Goal: Check status: Check status

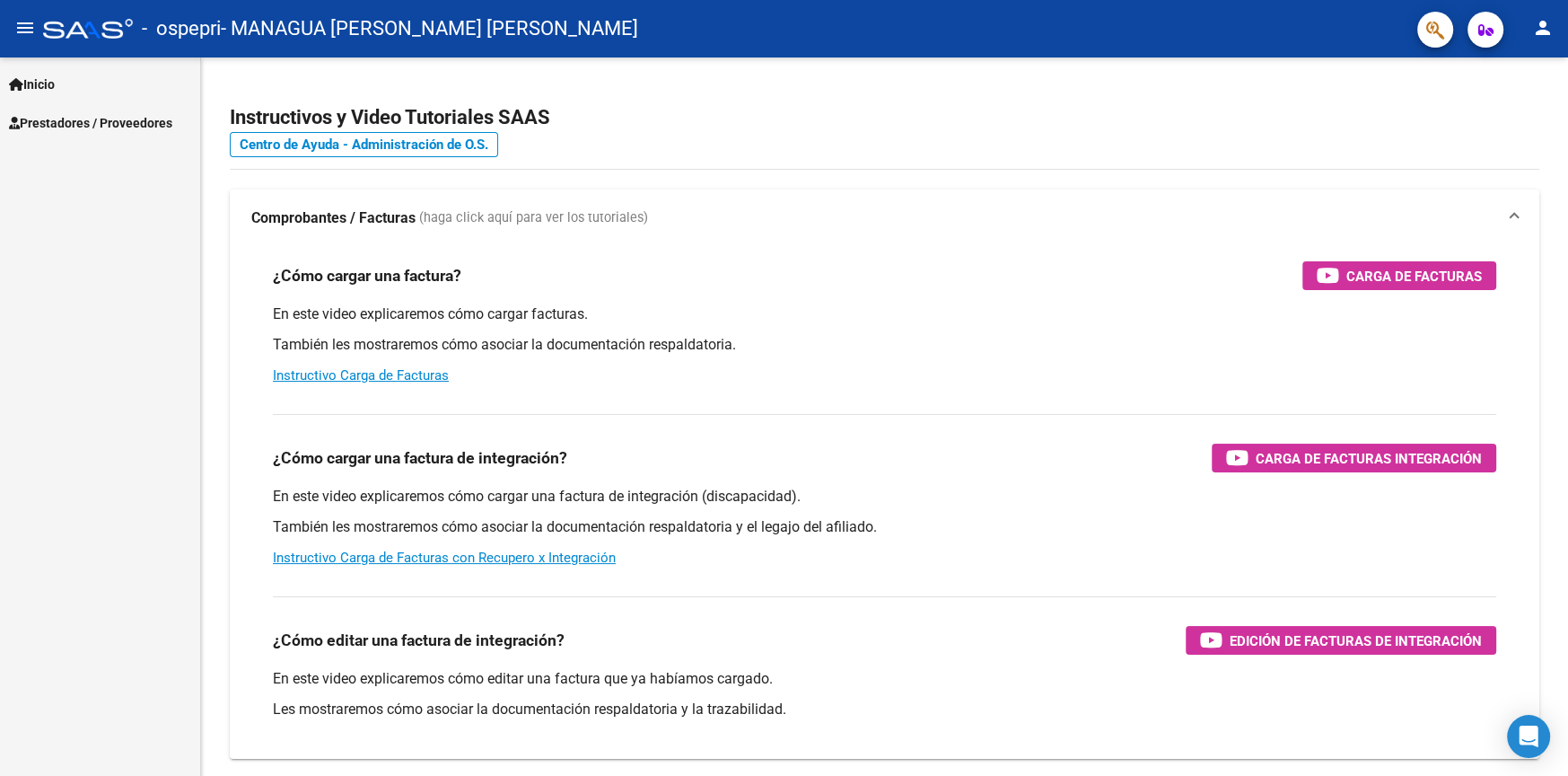
click at [105, 127] on span "Prestadores / Proveedores" at bounding box center [90, 123] width 163 height 19
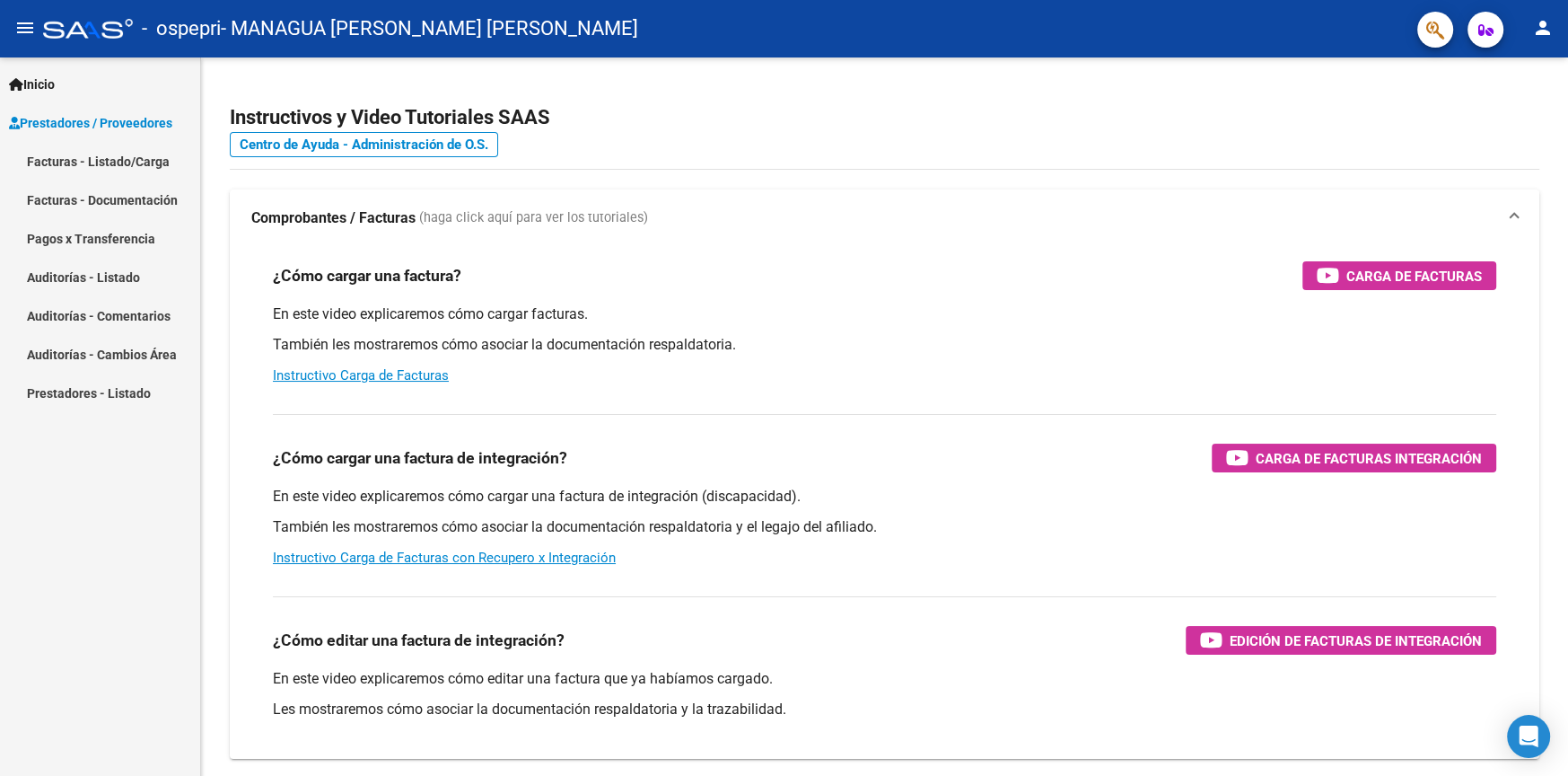
click at [108, 167] on link "Facturas - Listado/Carga" at bounding box center [99, 161] width 200 height 39
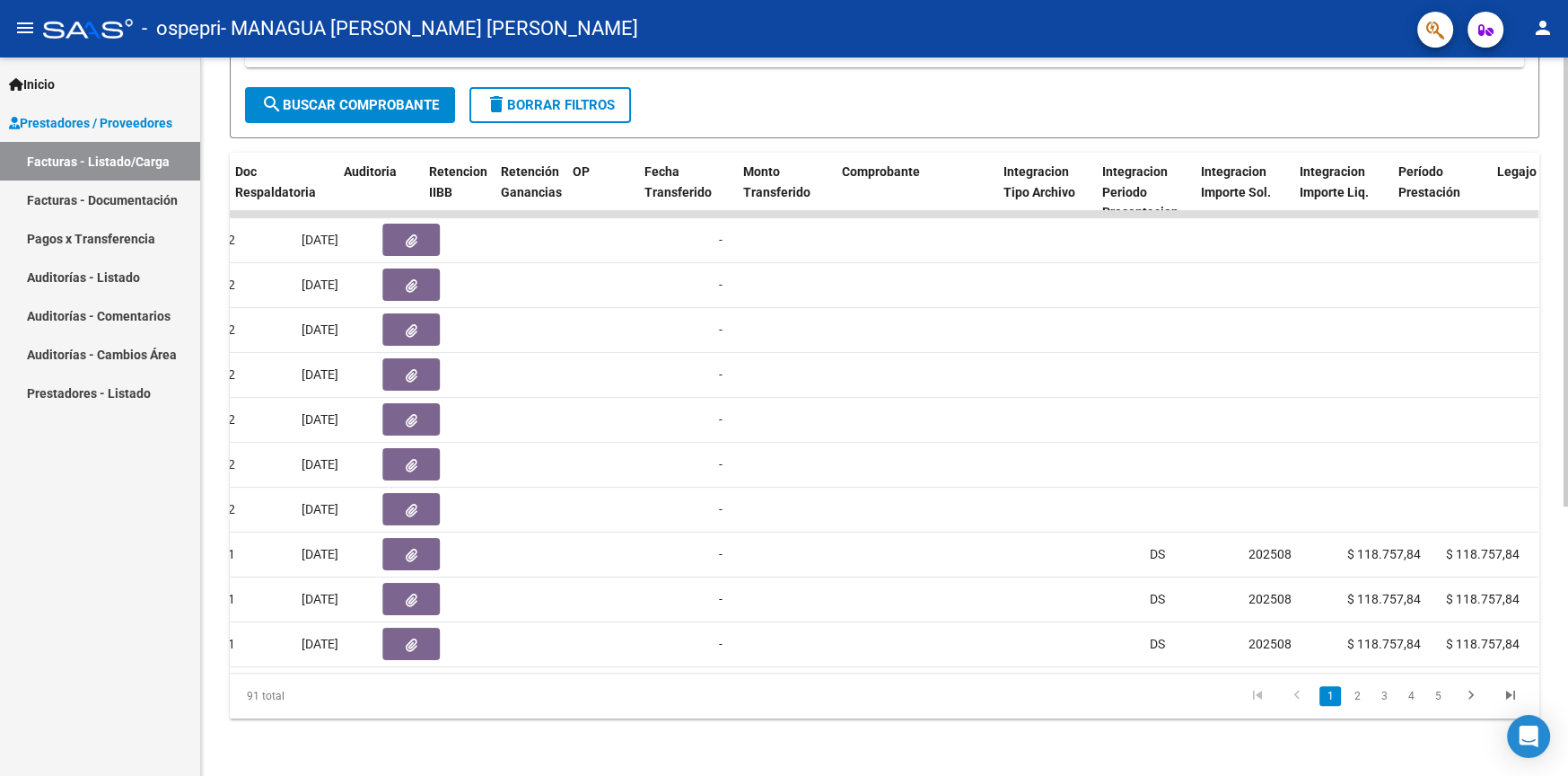
scroll to position [0, 1178]
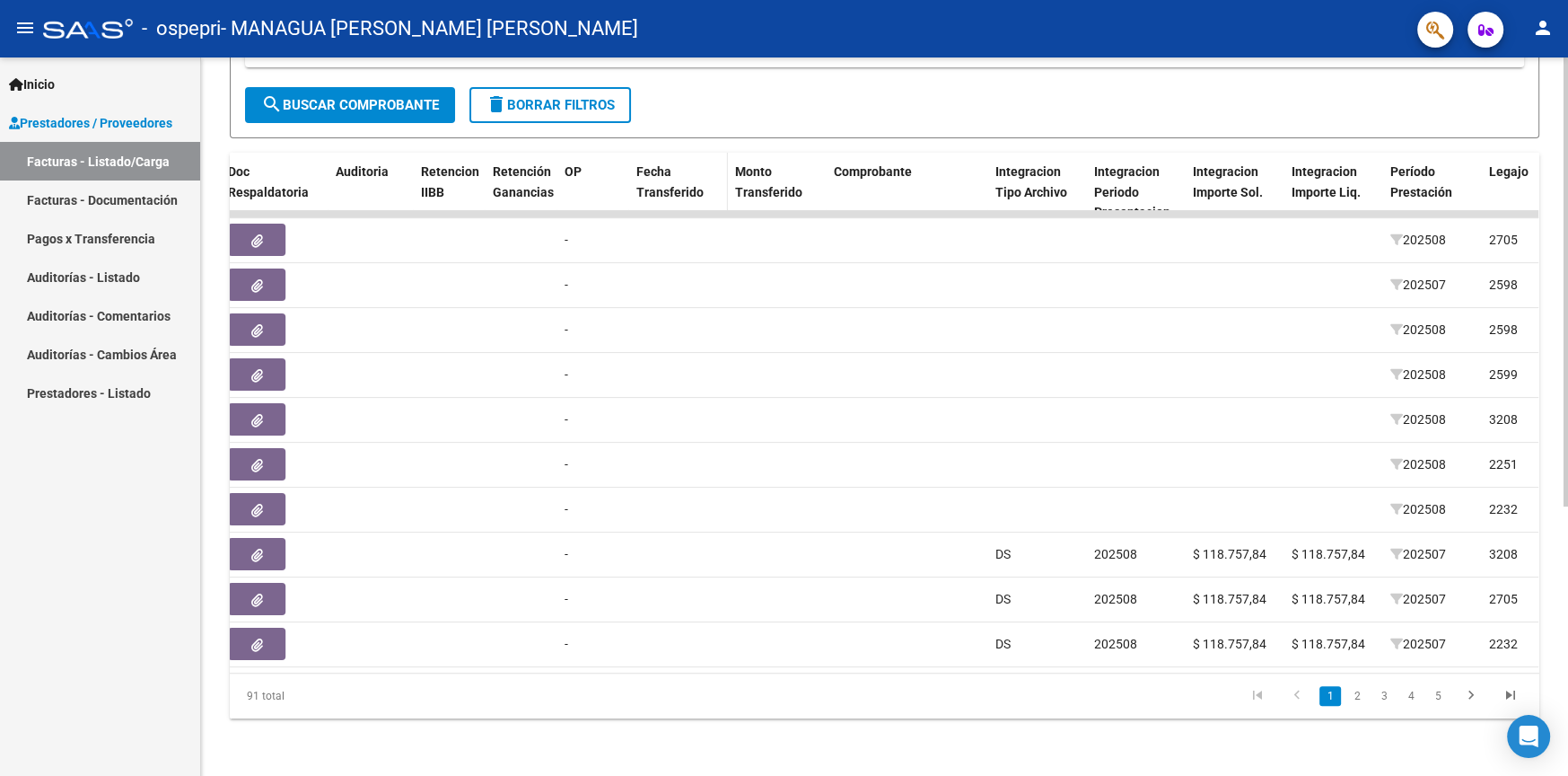
click at [657, 167] on span "Fecha Transferido" at bounding box center [670, 181] width 68 height 35
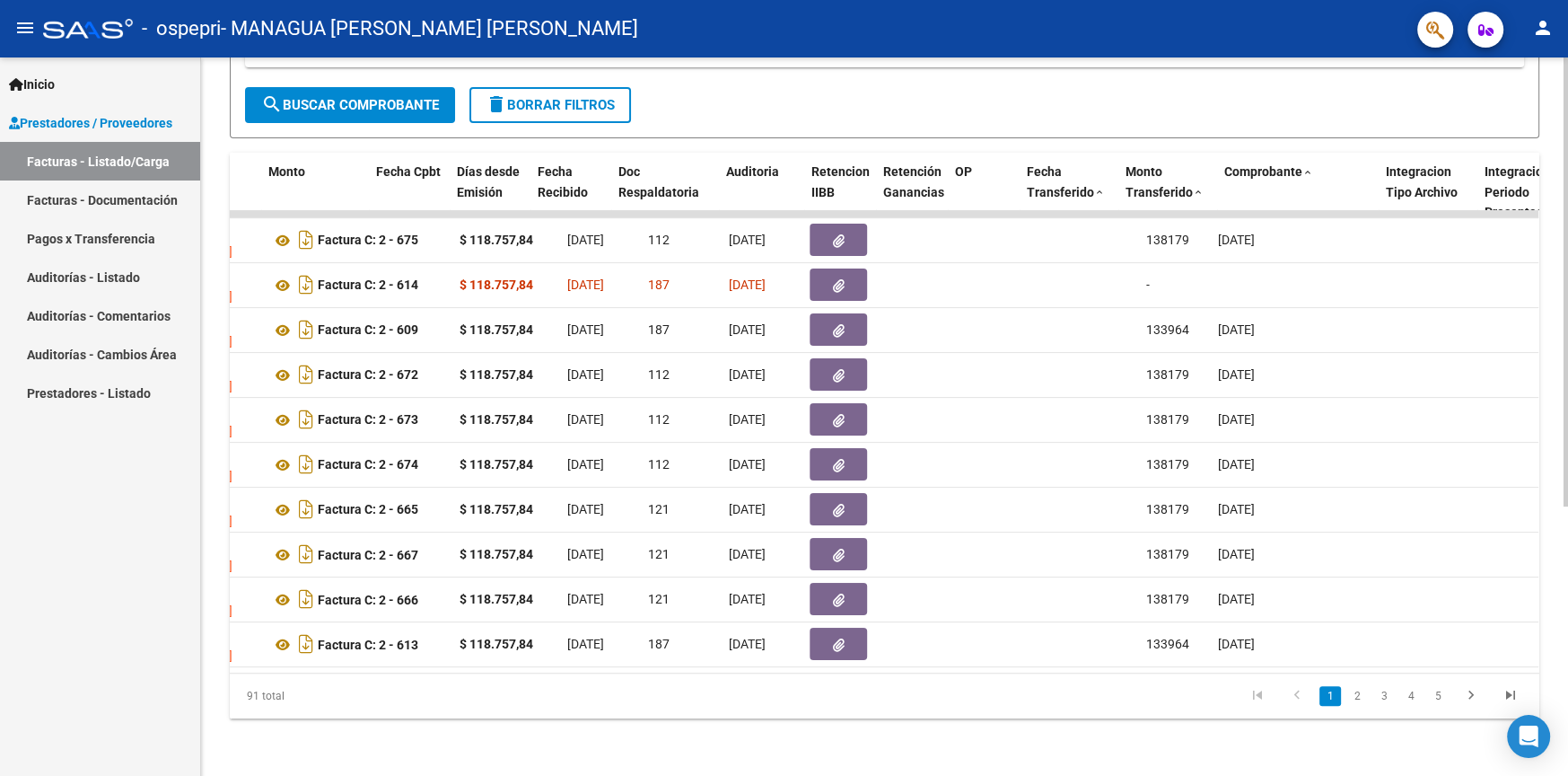
scroll to position [0, 910]
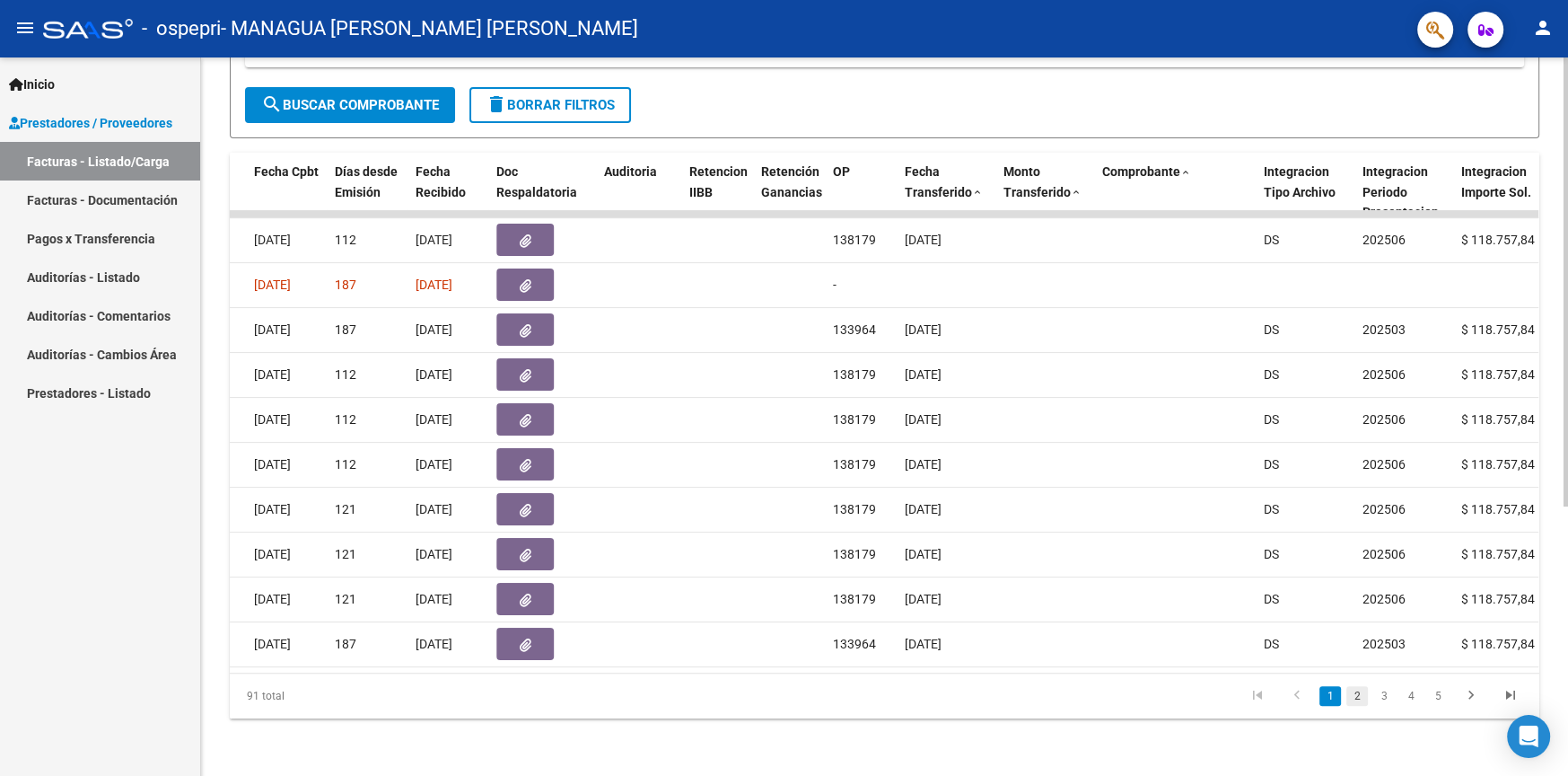
click at [1364, 696] on link "2" at bounding box center [1357, 696] width 21 height 19
click at [1381, 695] on link "3" at bounding box center [1384, 696] width 21 height 19
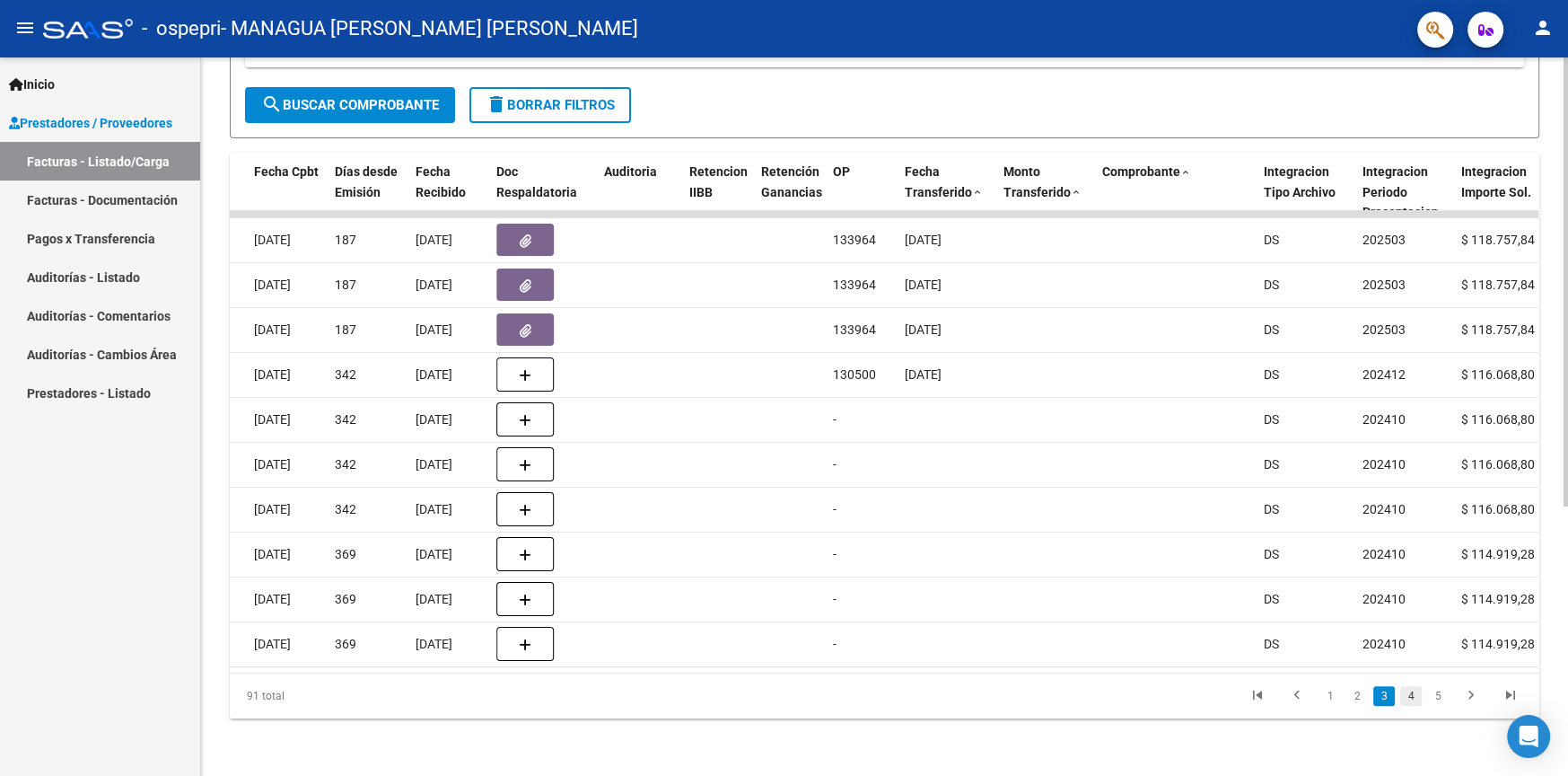
click at [1414, 695] on link "4" at bounding box center [1411, 696] width 21 height 19
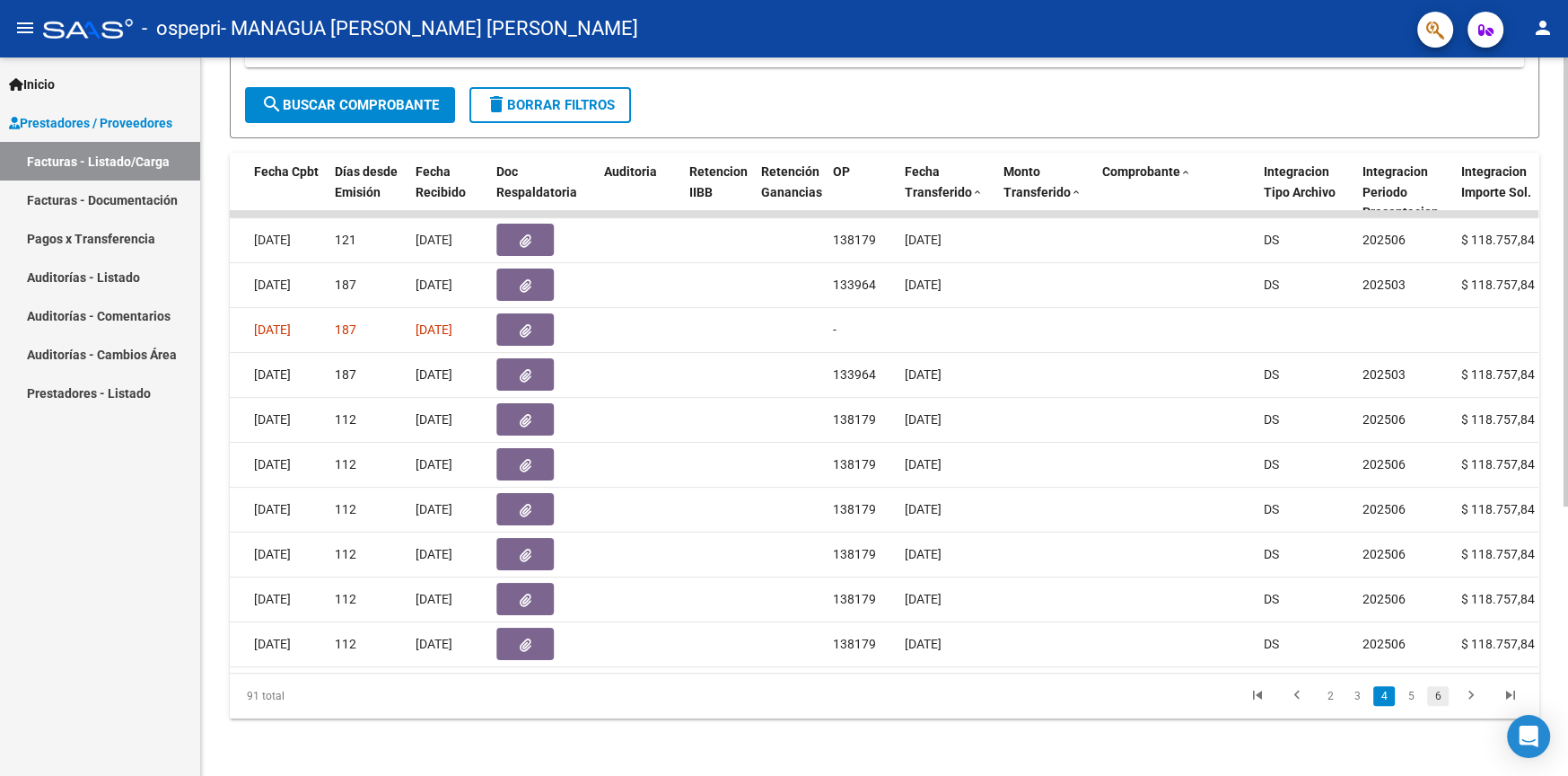
click at [1427, 694] on link "6" at bounding box center [1438, 696] width 21 height 19
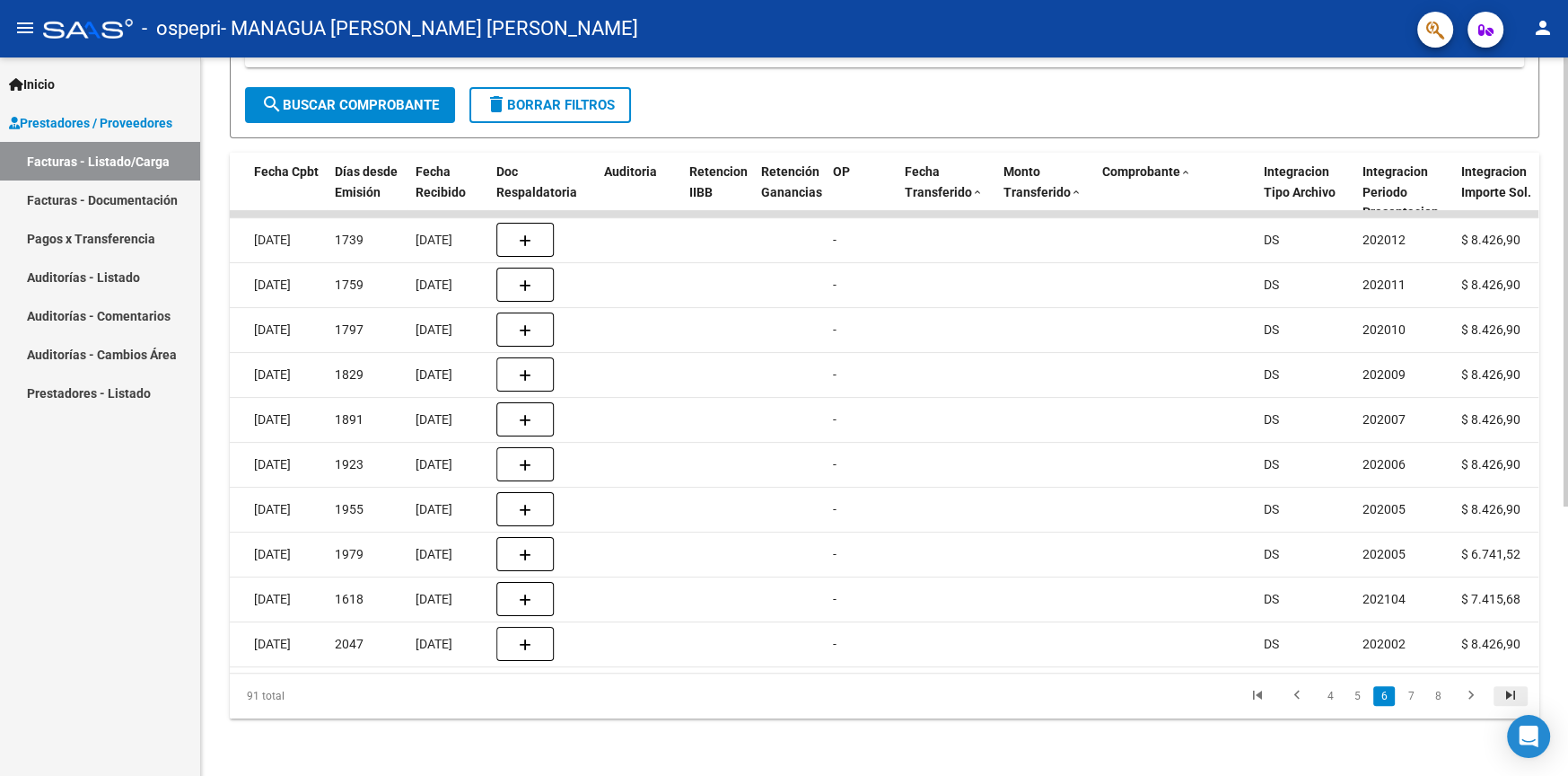
click at [1500, 693] on icon "go to last page" at bounding box center [1510, 698] width 23 height 21
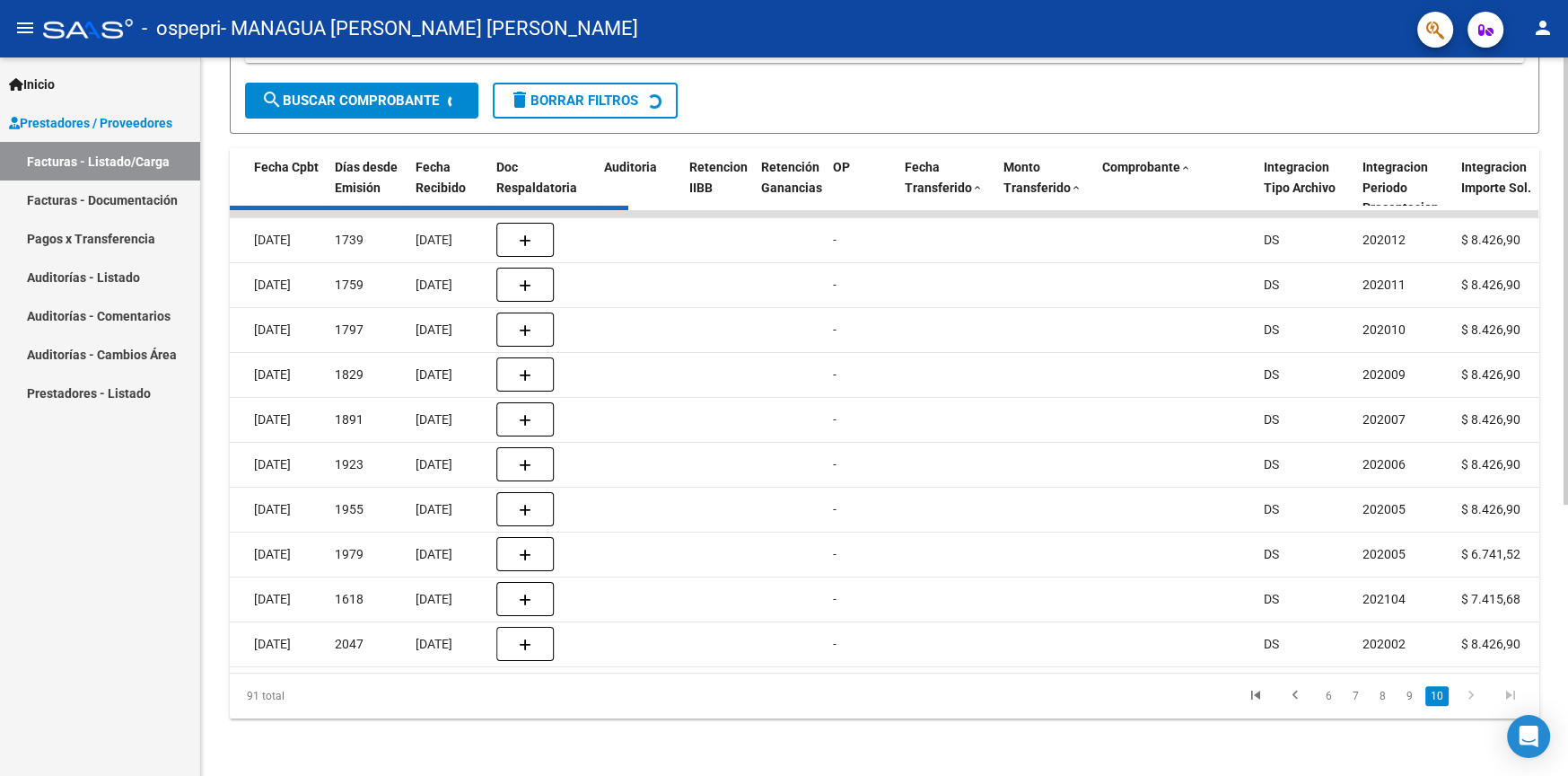
scroll to position [25, 0]
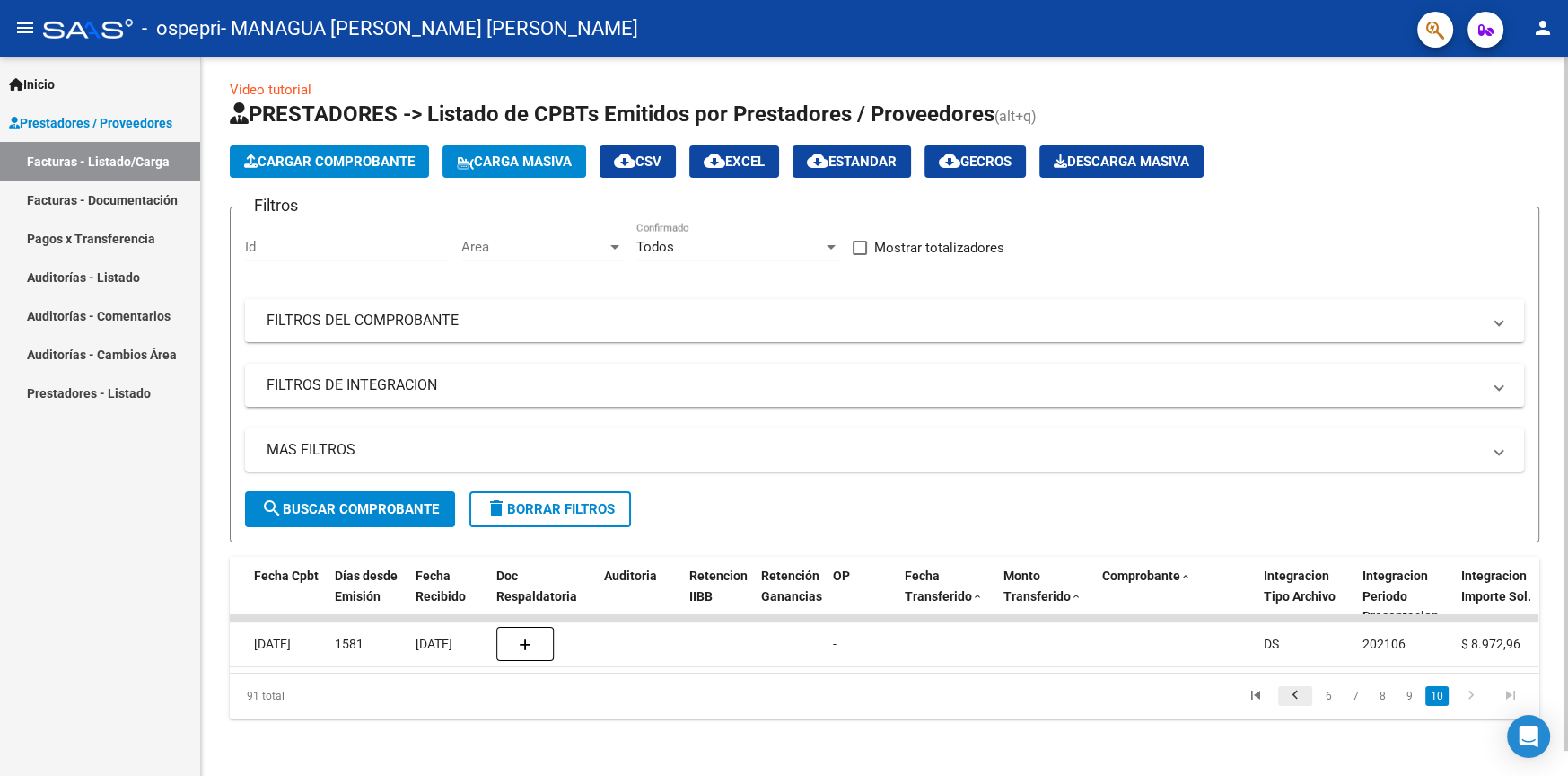
click at [1292, 700] on icon "go to previous page" at bounding box center [1295, 698] width 23 height 21
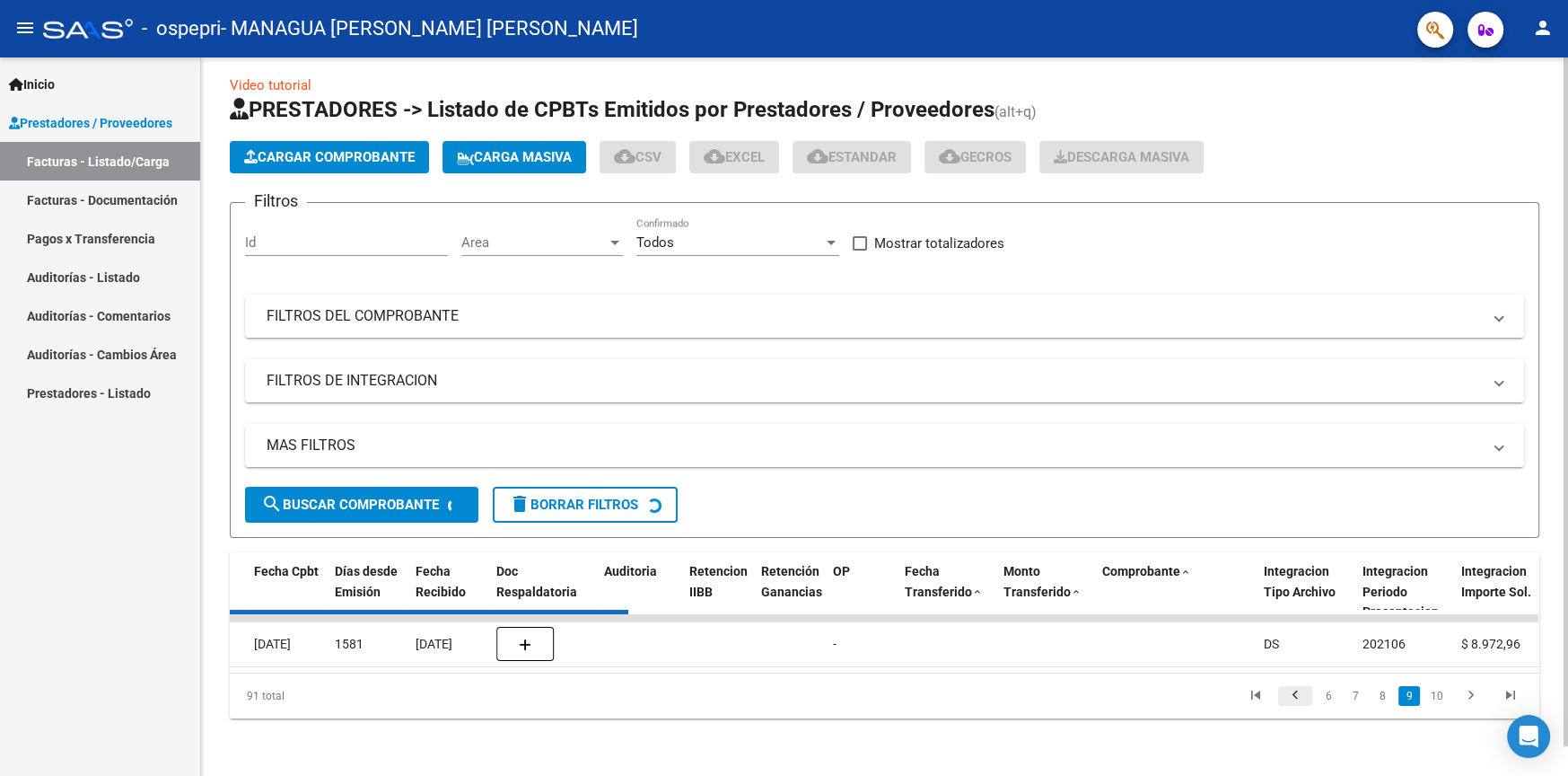
click at [1292, 700] on div "ID CAE Facturado x Orden De Area Razón Social CPBT Monto Fecha Cpbt [PERSON_NAM…" at bounding box center [884, 635] width 1309 height 166
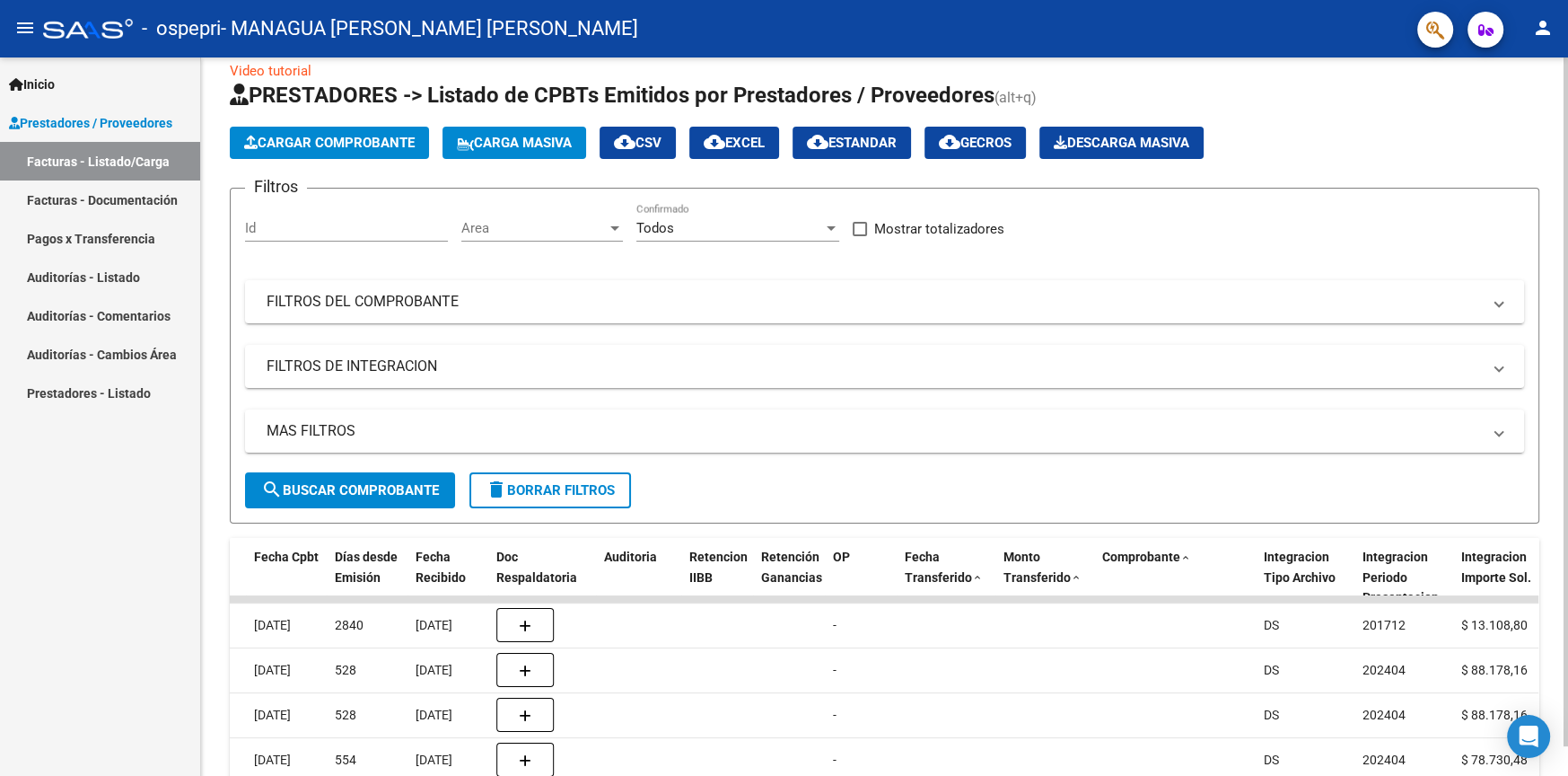
click at [1292, 700] on datatable-body-cell "DS" at bounding box center [1306, 715] width 98 height 44
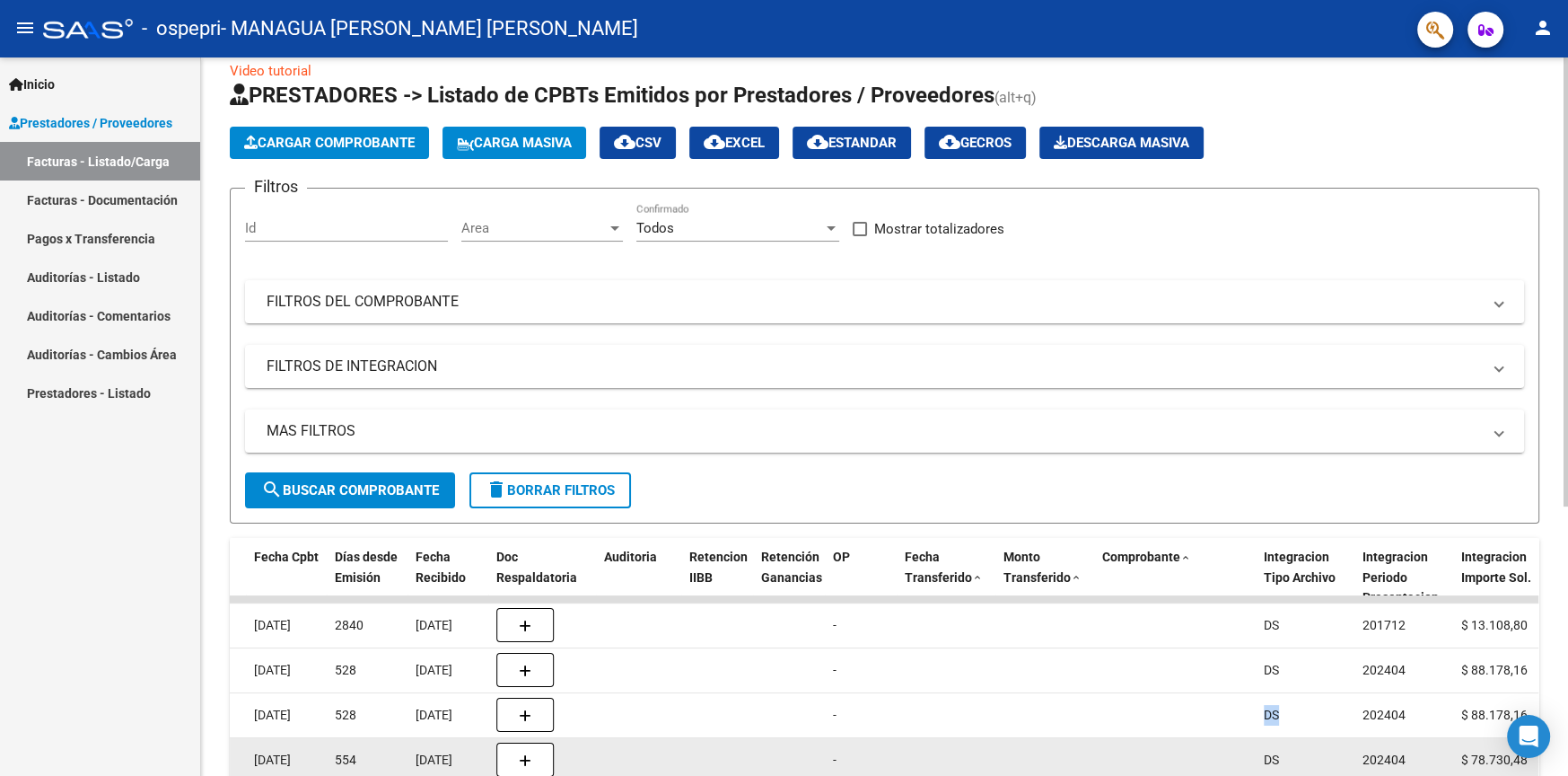
scroll to position [430, 0]
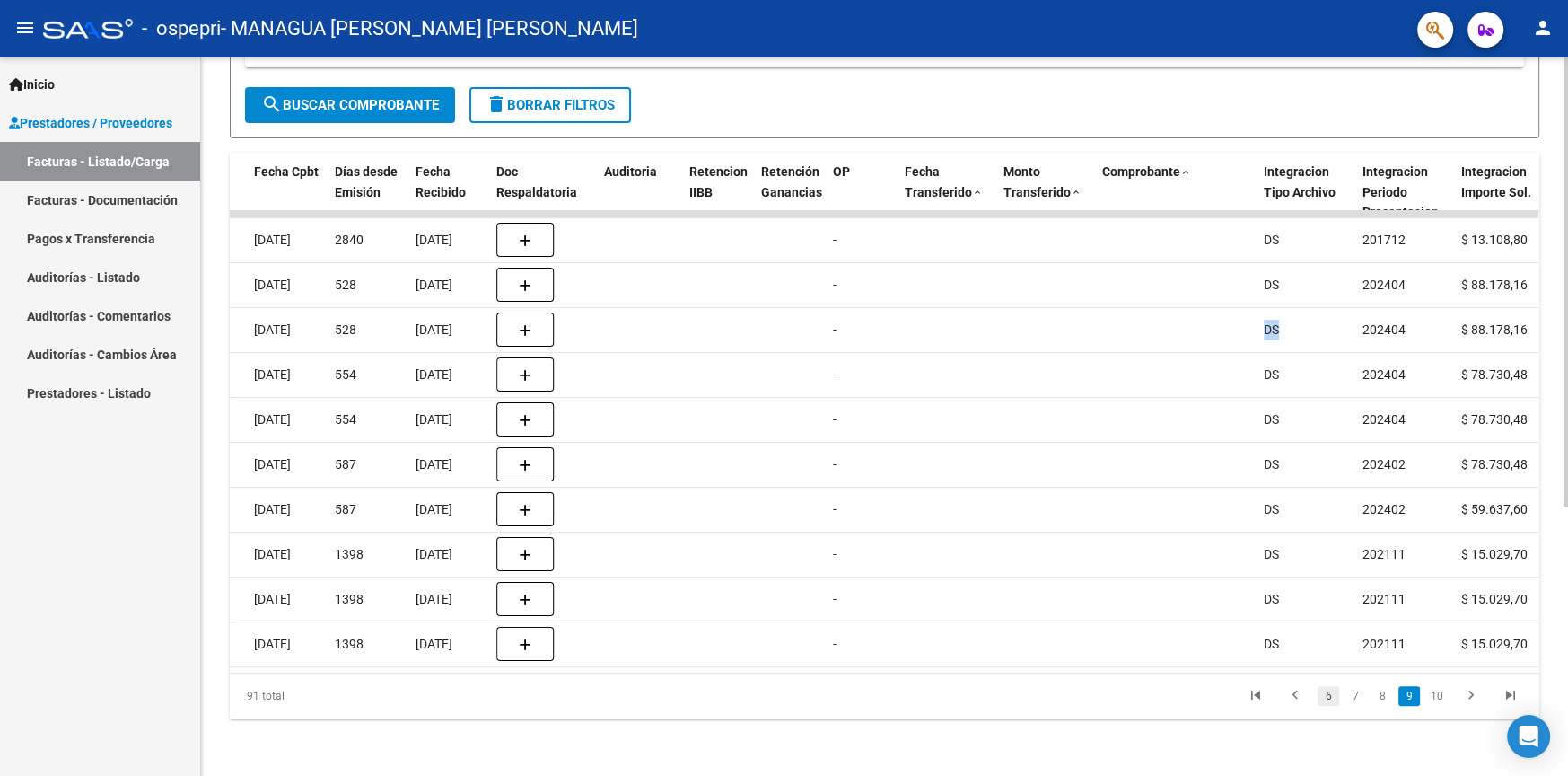
click at [1325, 699] on link "6" at bounding box center [1328, 696] width 21 height 19
click at [1325, 699] on link "4" at bounding box center [1330, 696] width 21 height 19
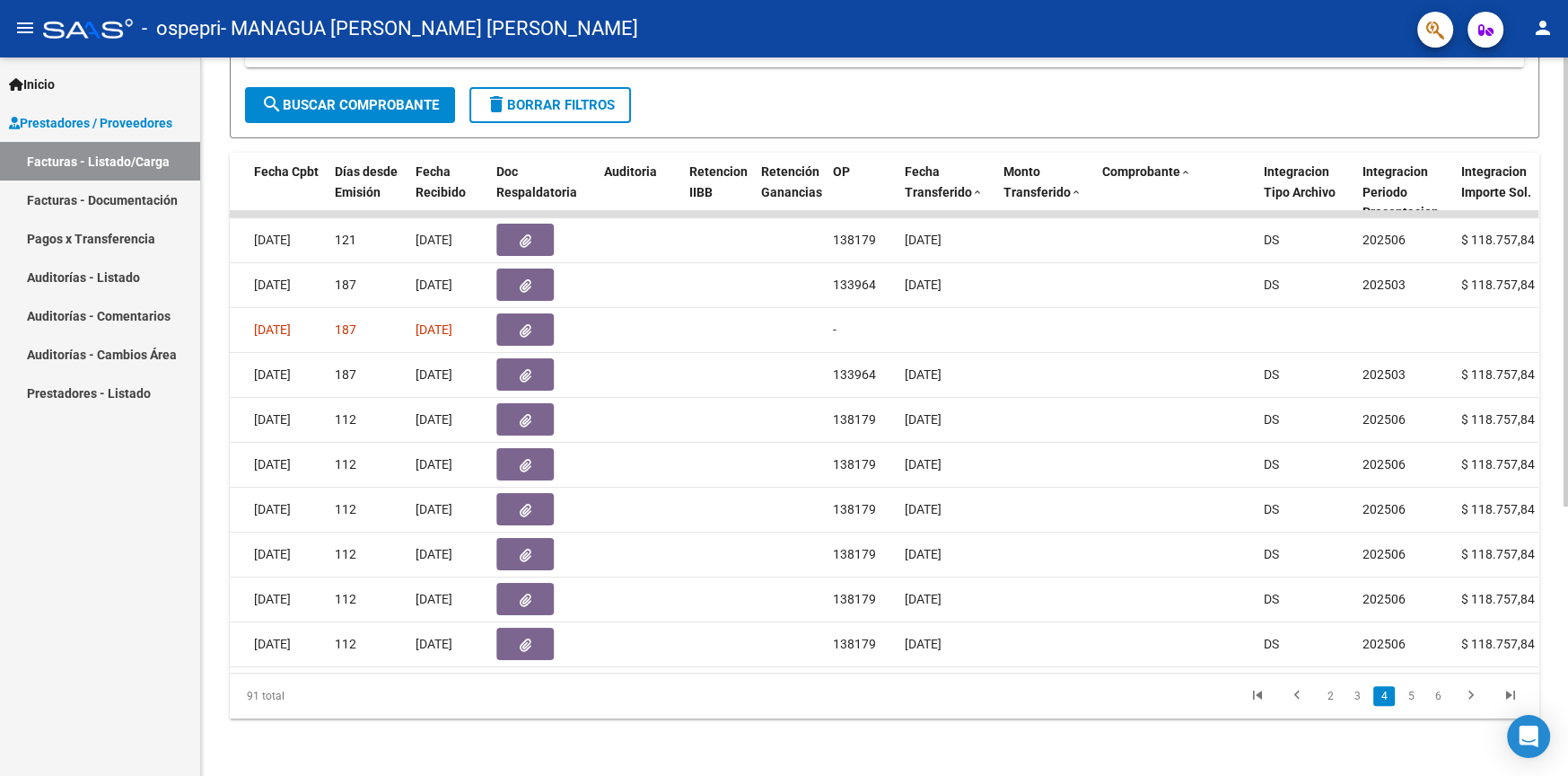
click at [1325, 699] on link "2" at bounding box center [1330, 696] width 21 height 19
click at [1304, 694] on icon "go to previous page" at bounding box center [1297, 698] width 23 height 21
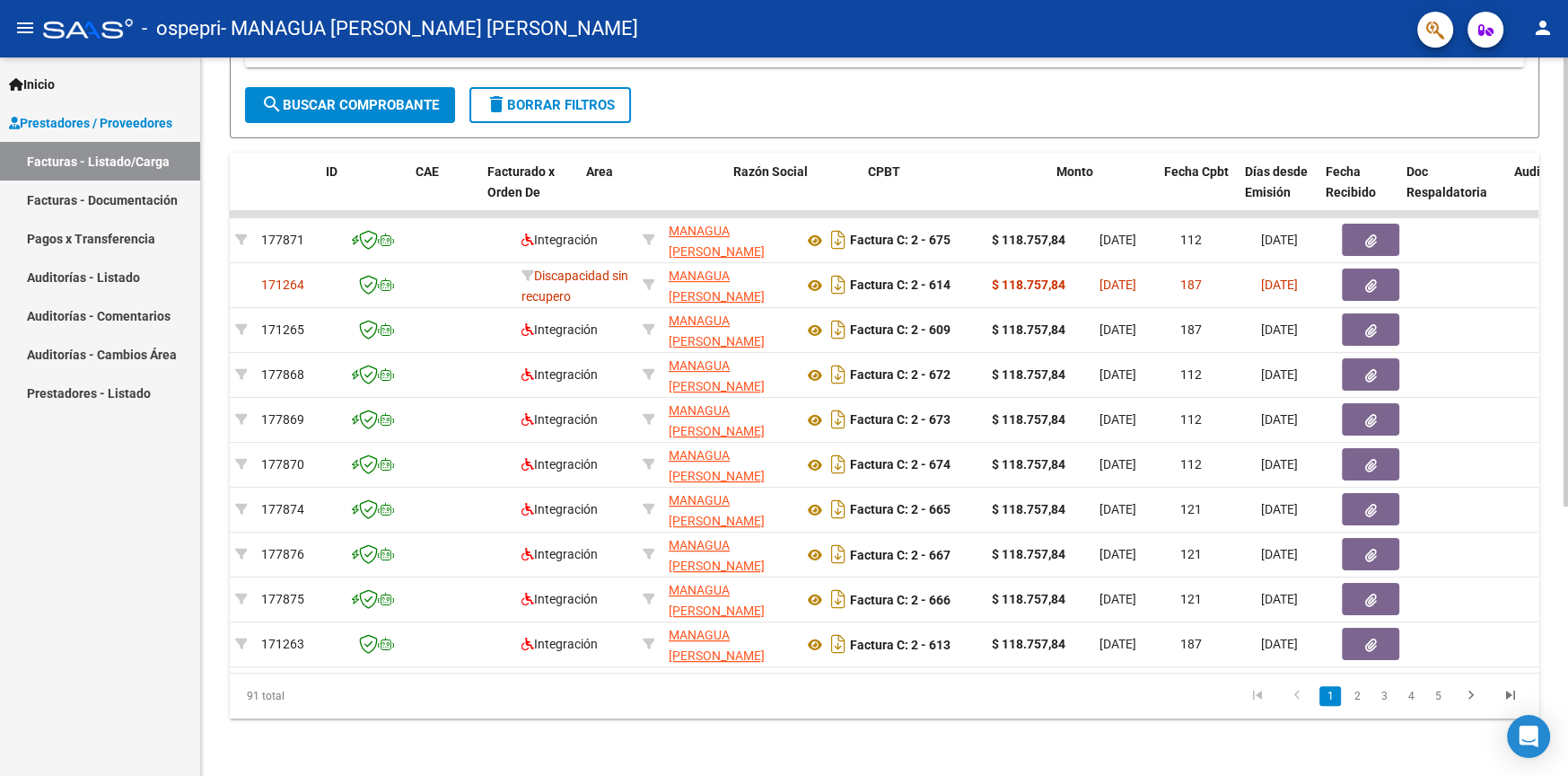
scroll to position [0, 0]
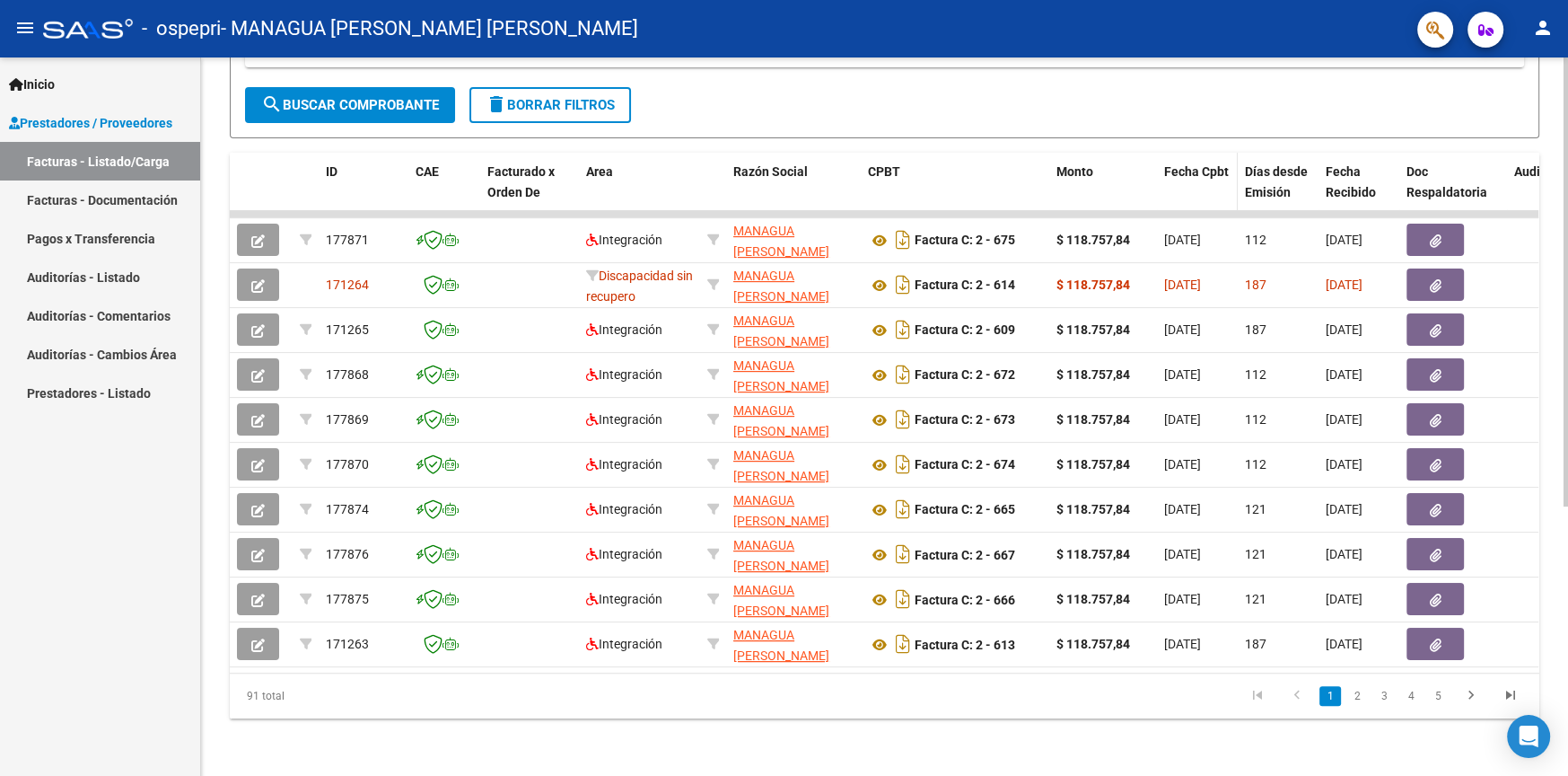
click at [1196, 172] on datatable-header-cell "Fecha Cpbt" at bounding box center [1197, 192] width 81 height 79
click at [1196, 164] on span "Fecha Cpbt" at bounding box center [1196, 171] width 65 height 14
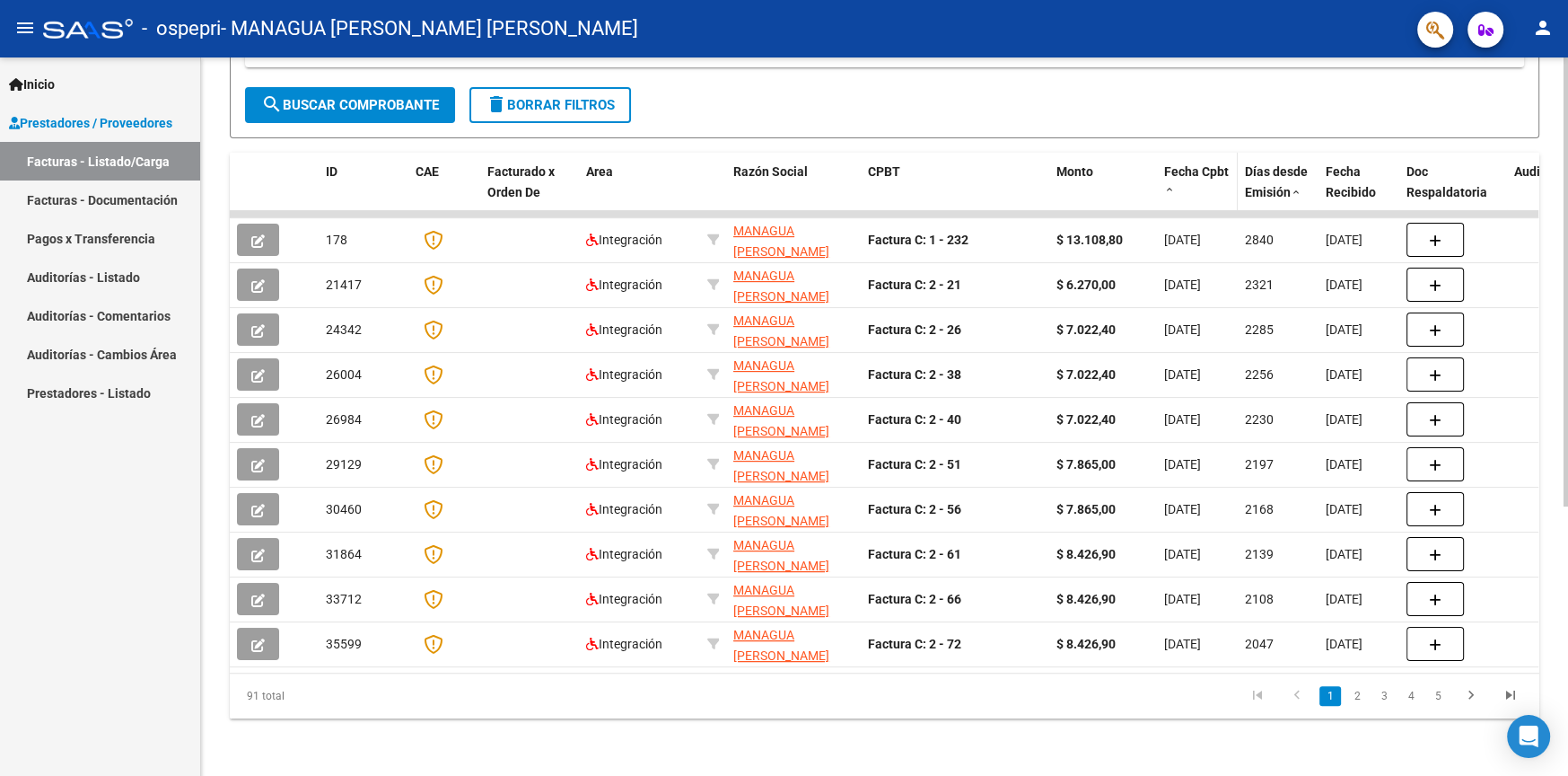
click at [1196, 164] on span "Fecha Cpbt" at bounding box center [1196, 171] width 65 height 14
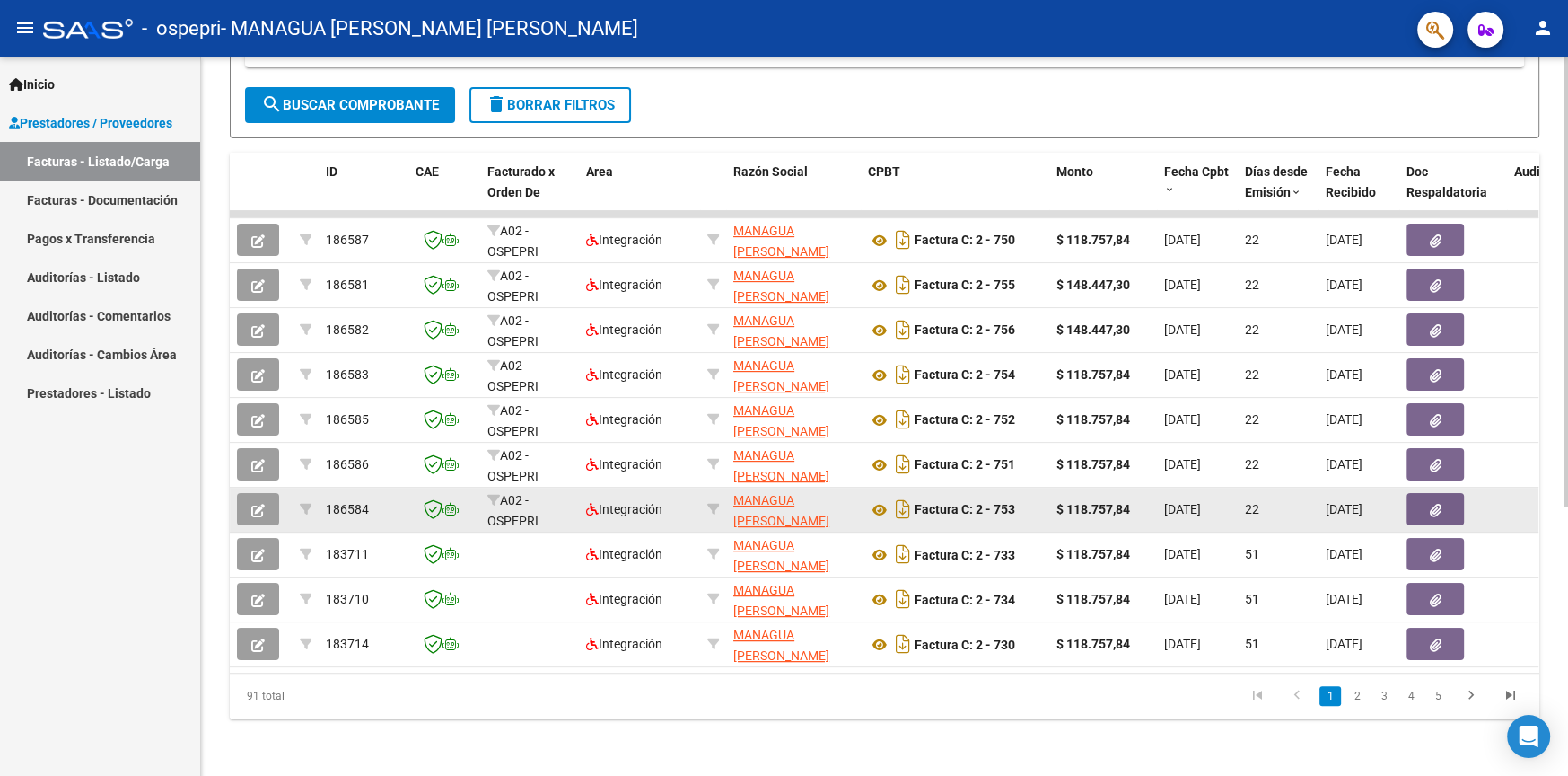
click at [1184, 505] on datatable-body-cell "[DATE]" at bounding box center [1197, 510] width 81 height 44
click at [751, 493] on span "MANAGUA [PERSON_NAME] [PERSON_NAME]" at bounding box center [782, 521] width 96 height 56
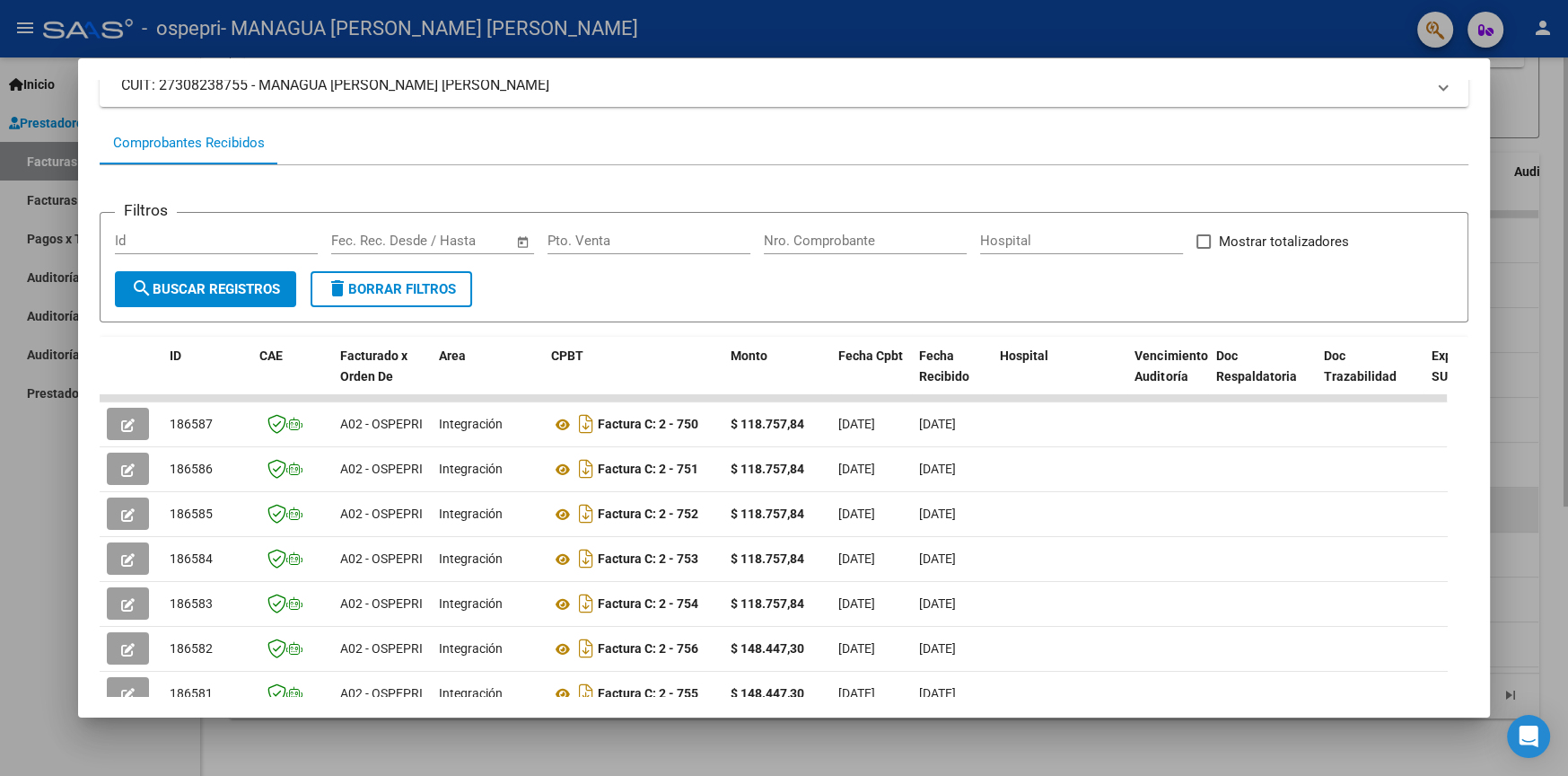
scroll to position [269, 0]
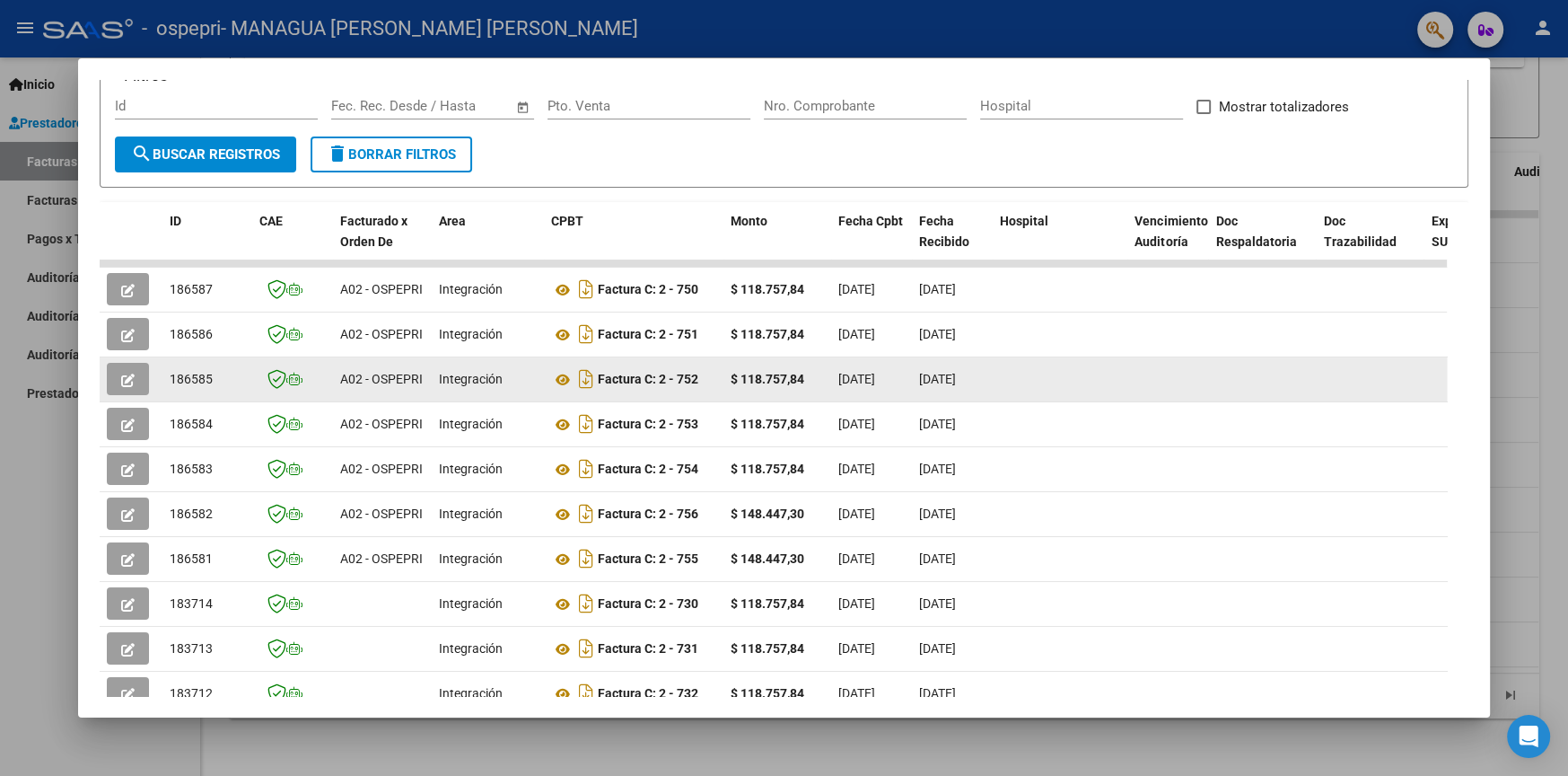
click at [1274, 399] on datatable-body-cell at bounding box center [1262, 379] width 108 height 44
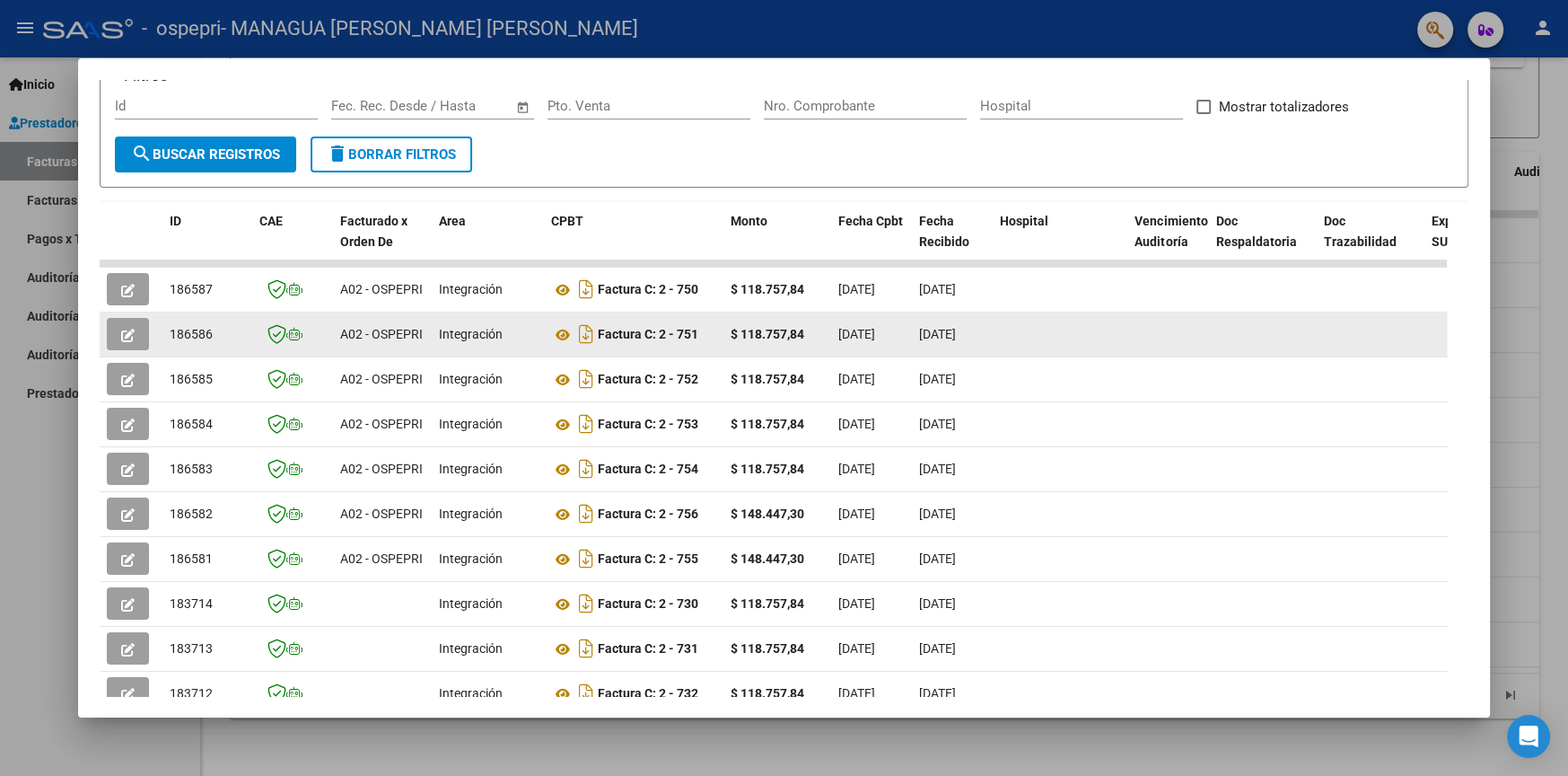
click at [1270, 339] on datatable-body-cell at bounding box center [1262, 335] width 108 height 44
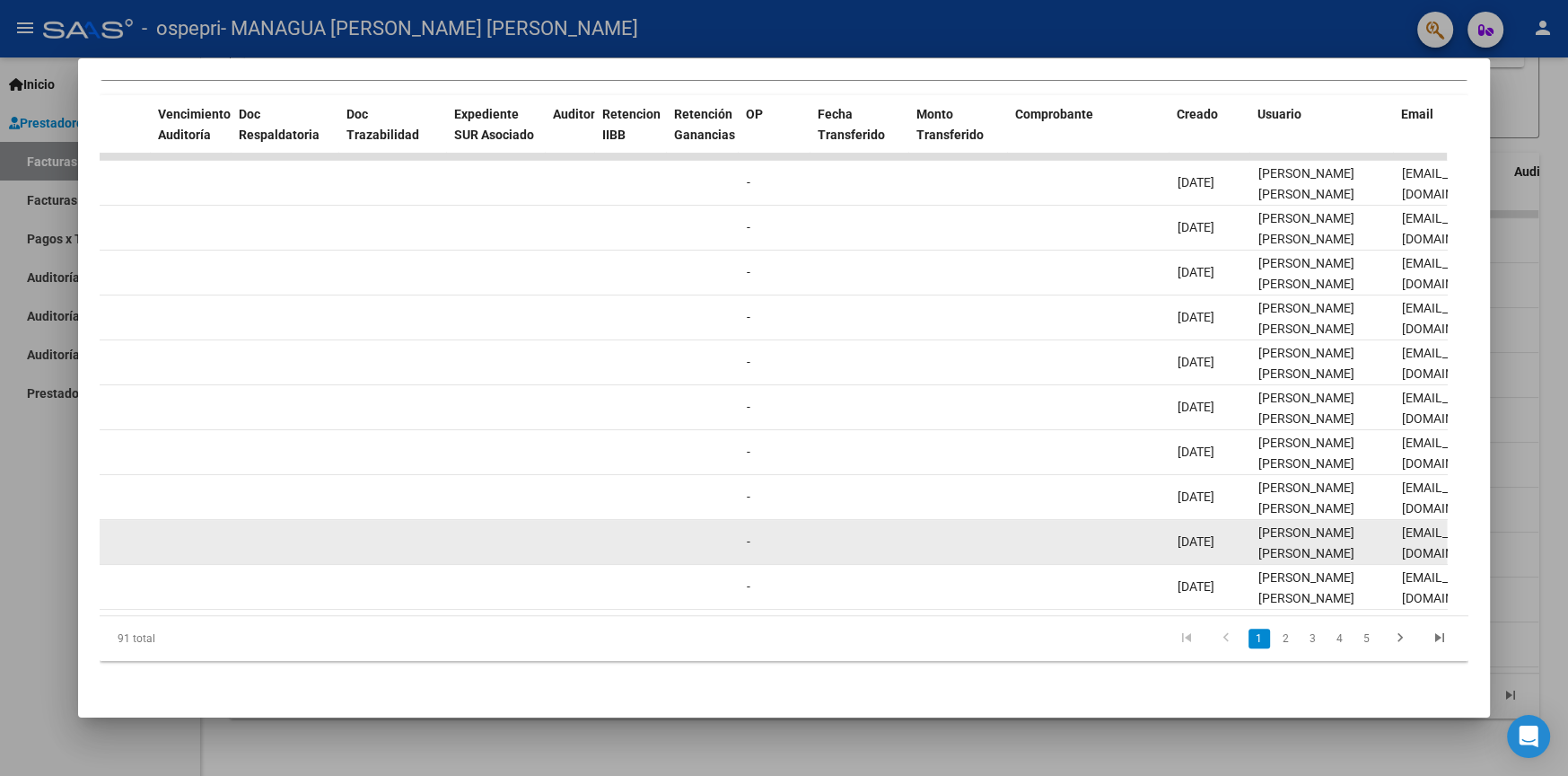
scroll to position [261, 0]
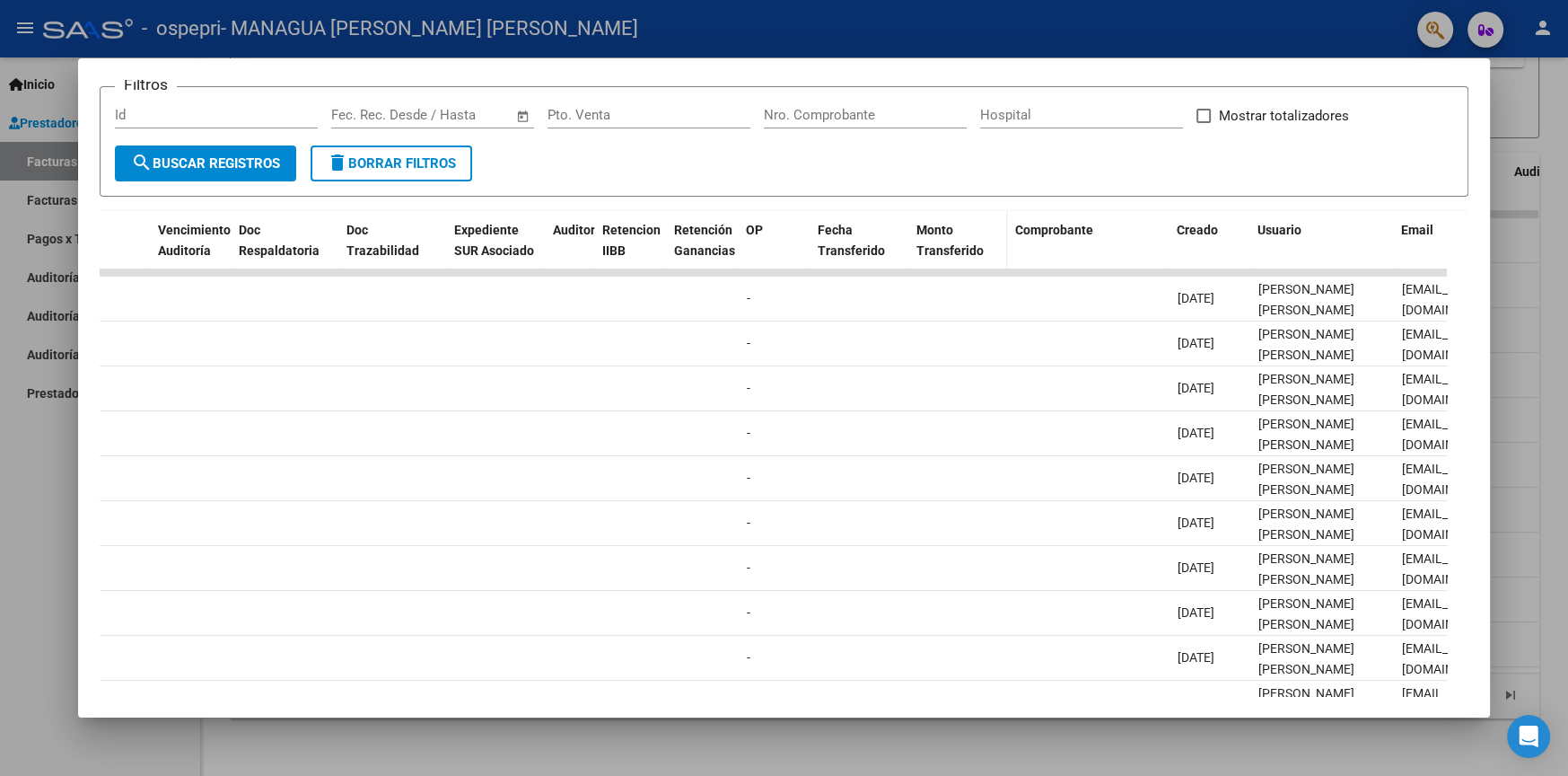
click at [938, 240] on span "Monto Transferido" at bounding box center [950, 240] width 68 height 35
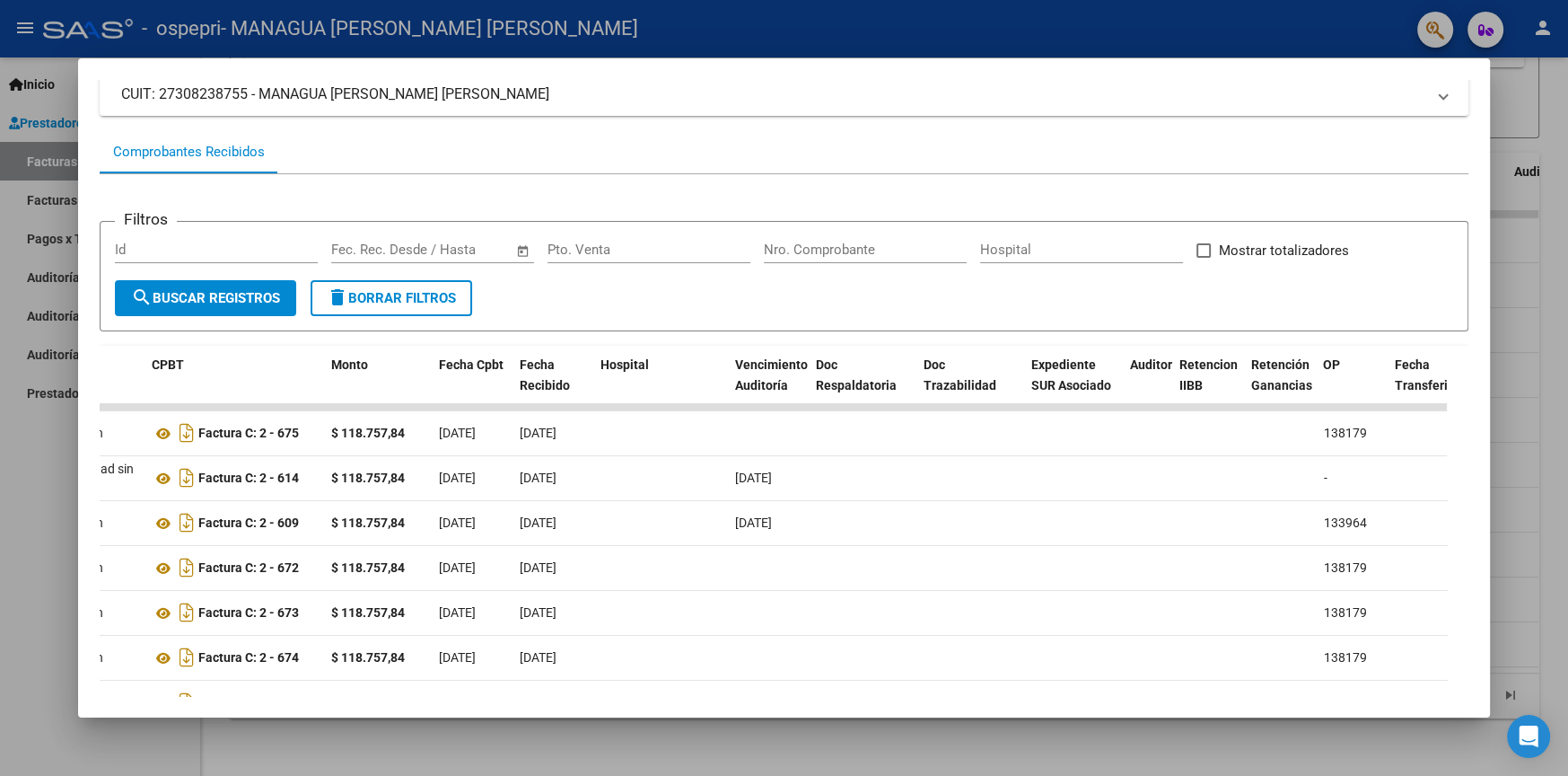
scroll to position [395, 0]
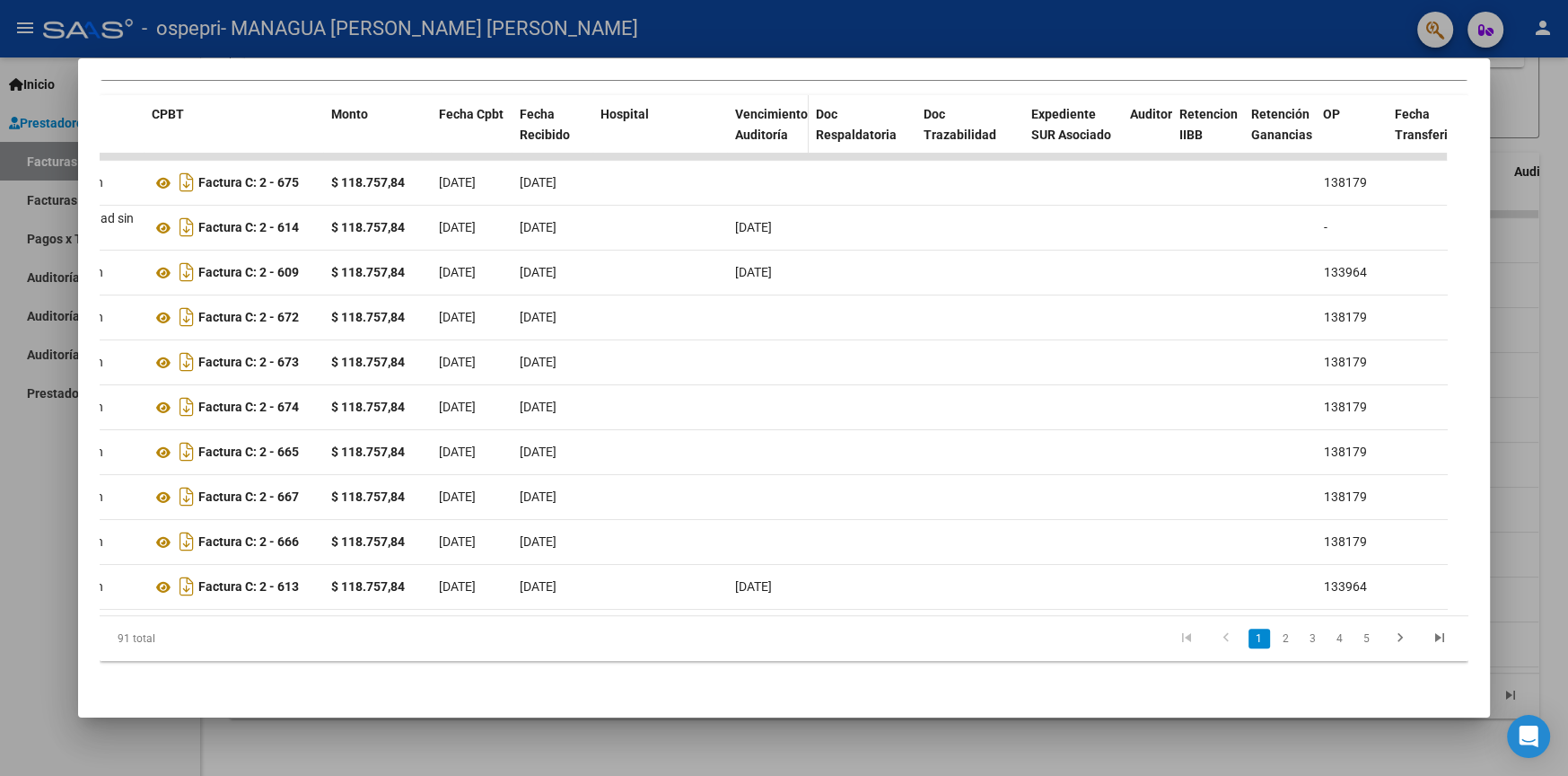
click at [780, 104] on div "Vencimiento Auditoría" at bounding box center [768, 125] width 67 height 42
click at [534, 114] on span "Fecha Recibido" at bounding box center [545, 125] width 50 height 35
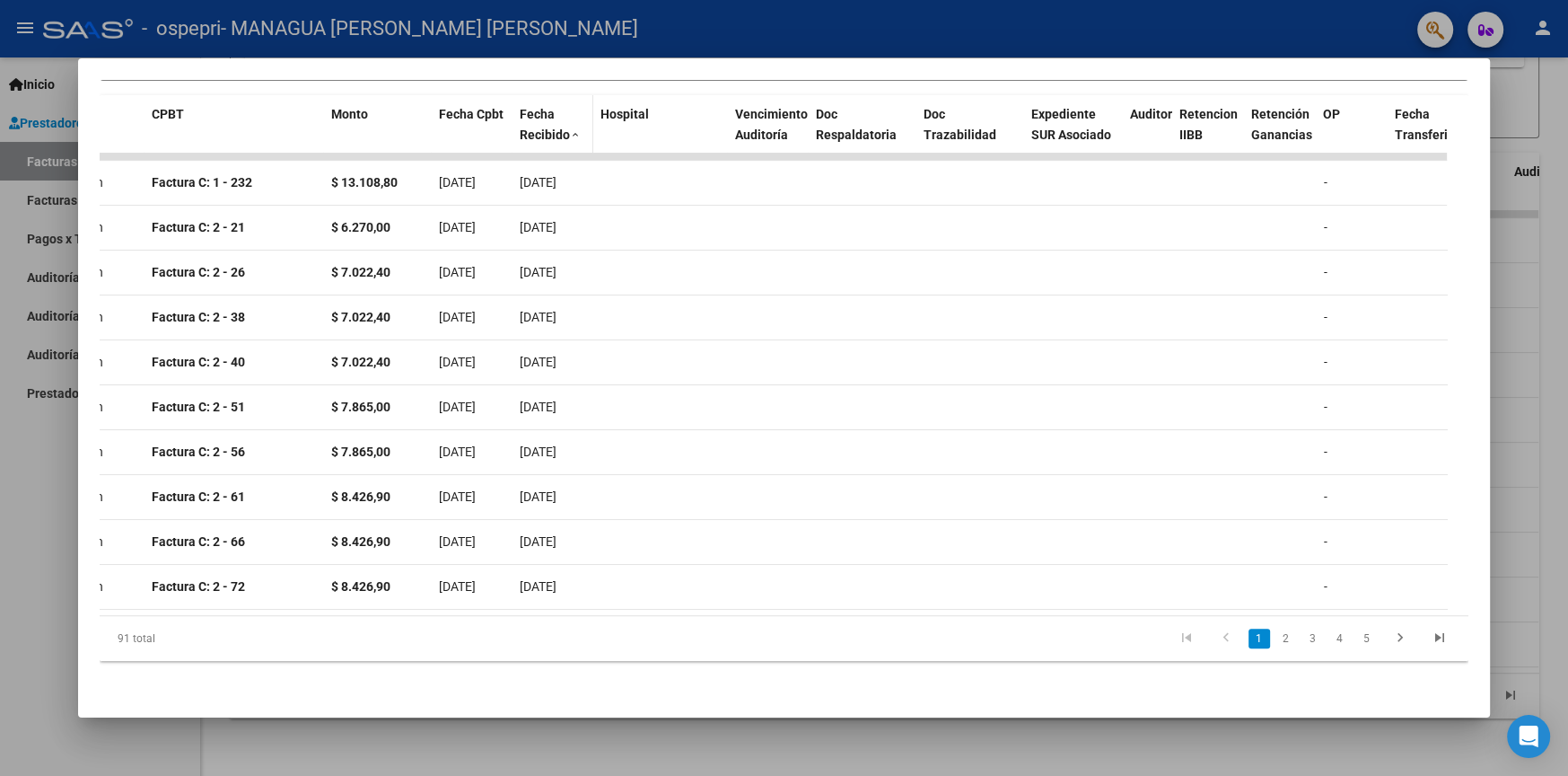
scroll to position [350, 0]
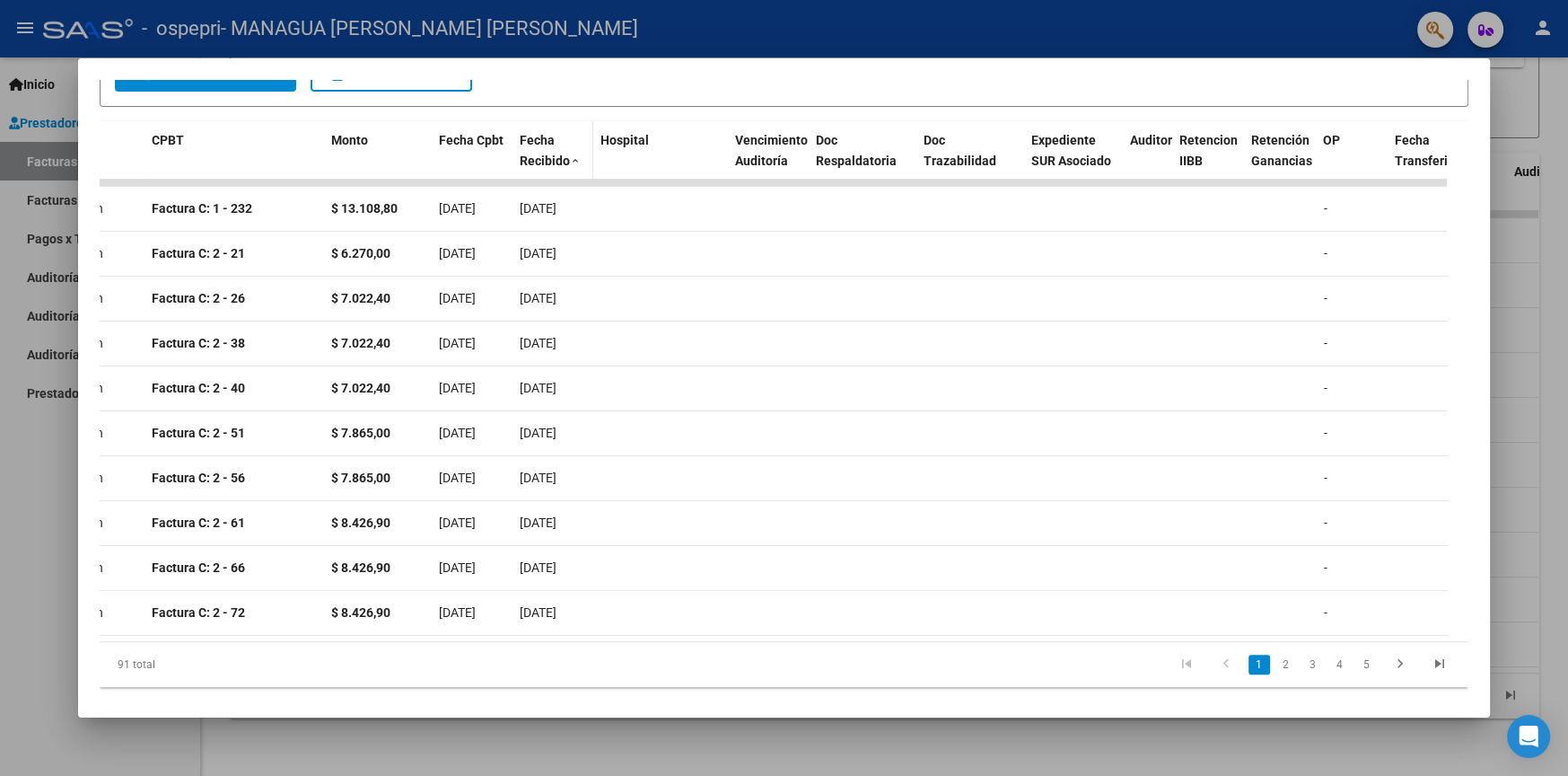
click at [534, 114] on div "Filtros Id Fecha inicio – Fecha fin Fec. Rec. Desde / Hasta Pto. Venta Nro. Com…" at bounding box center [784, 325] width 1368 height 752
click at [542, 152] on span "Fecha Recibido" at bounding box center [545, 151] width 50 height 35
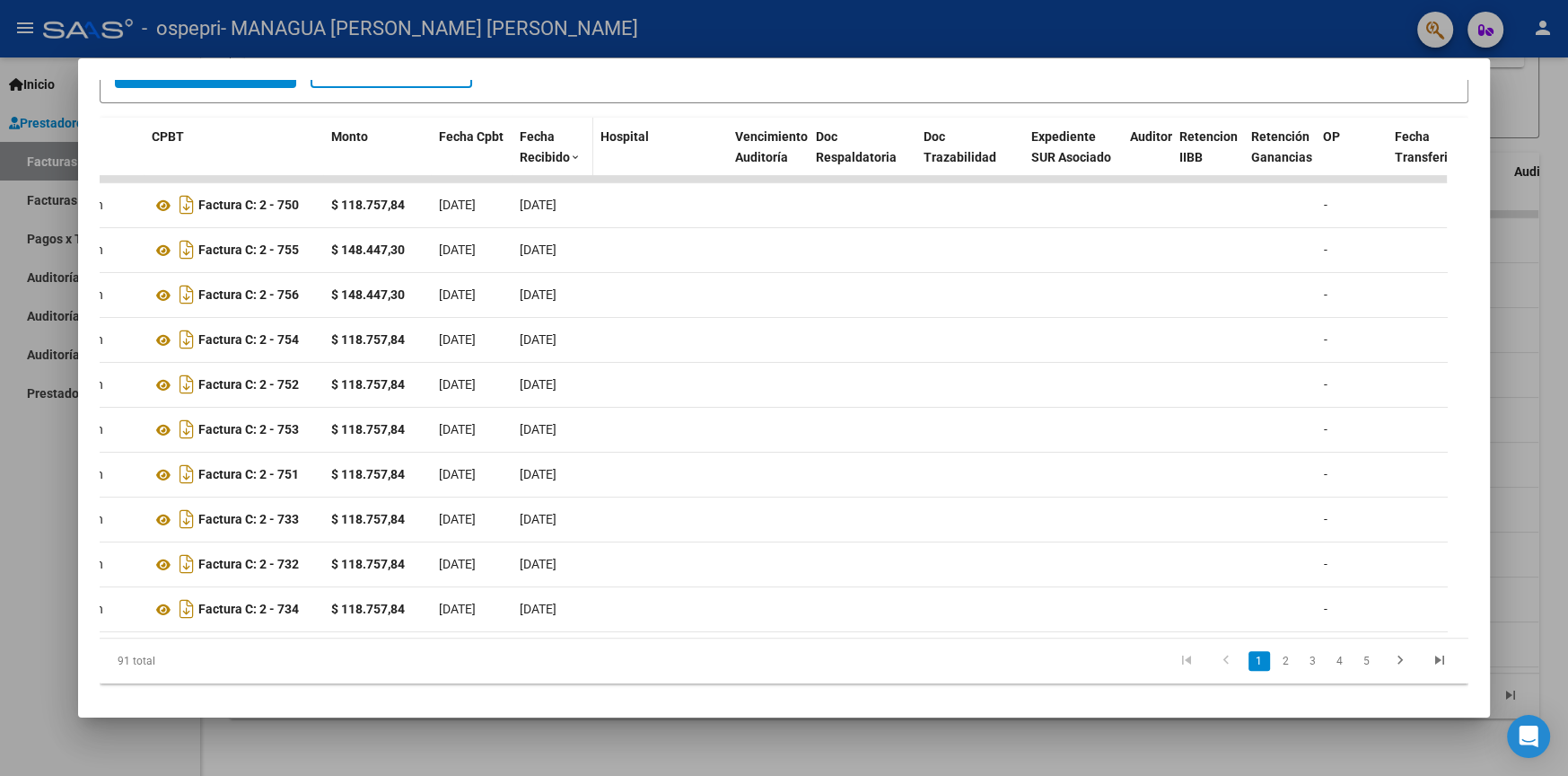
scroll to position [395, 0]
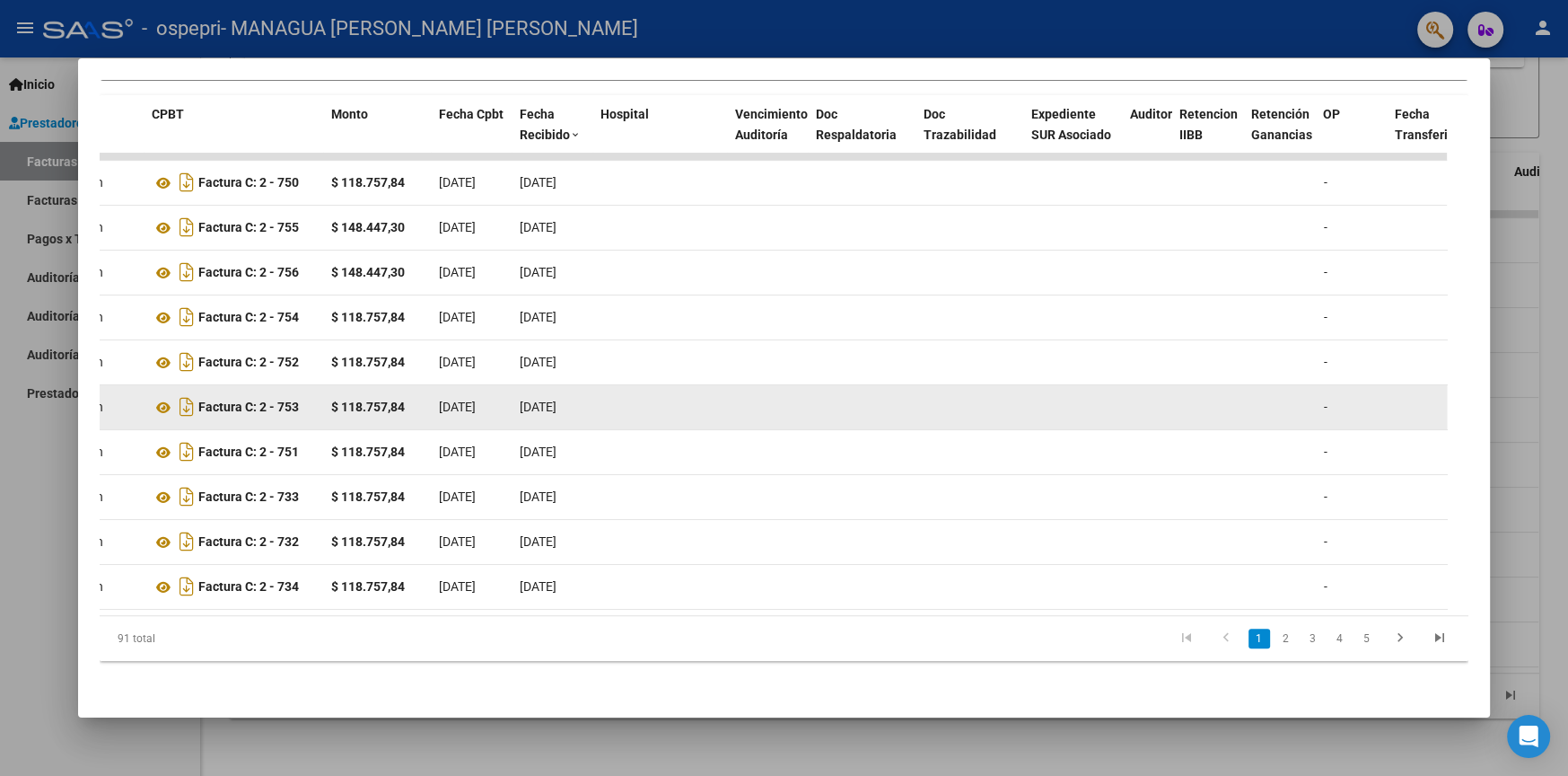
click at [543, 400] on span "[DATE]" at bounding box center [538, 406] width 37 height 14
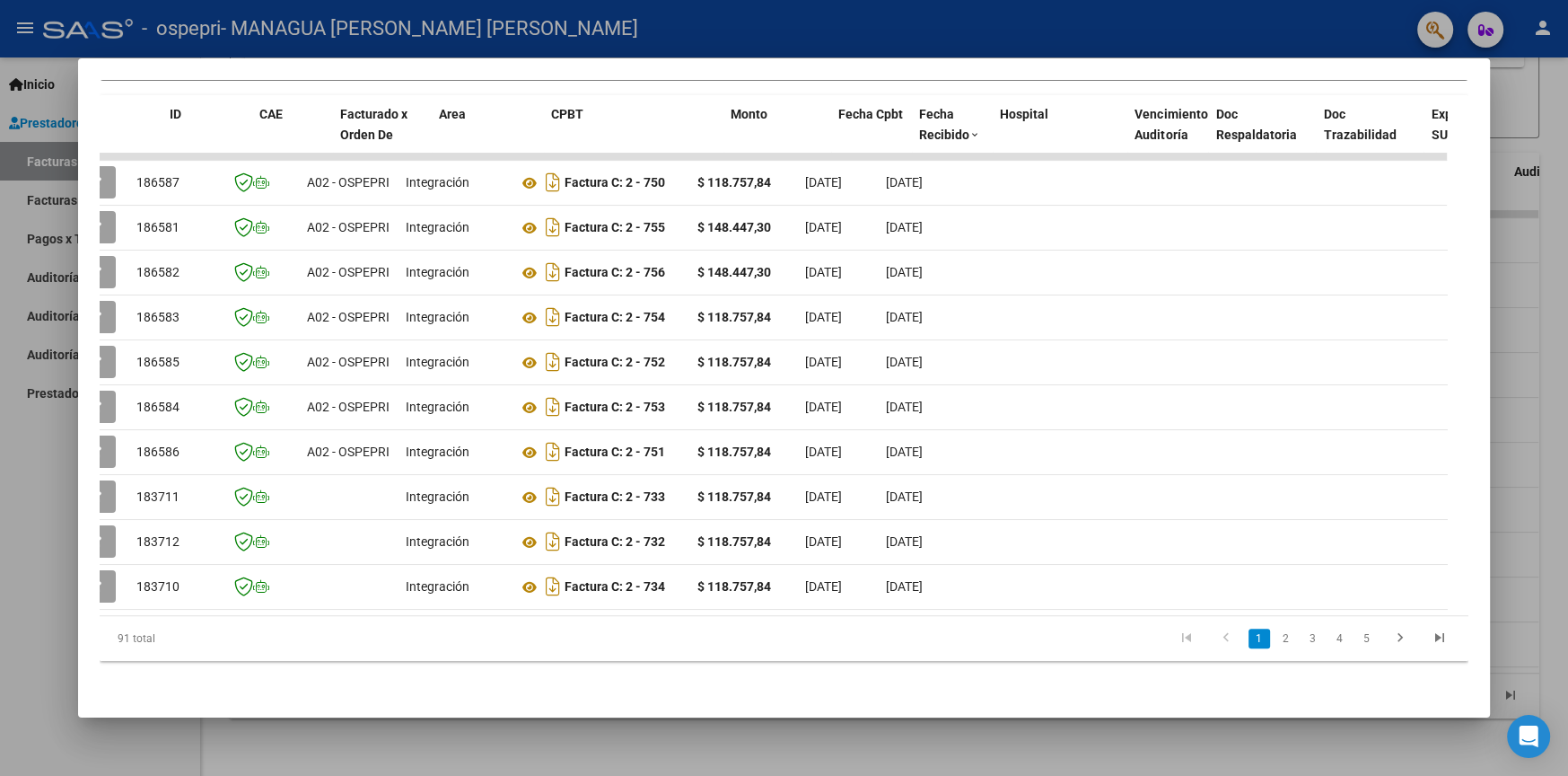
scroll to position [0, 0]
